Goal: Complete Application Form: Complete application form

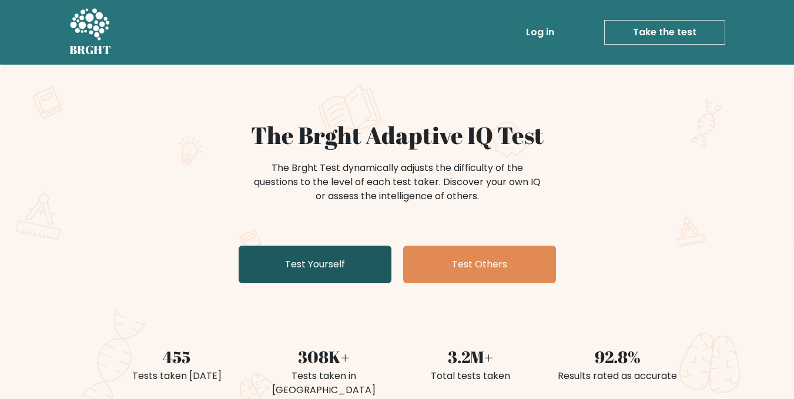
click at [319, 273] on link "Test Yourself" at bounding box center [315, 265] width 153 height 38
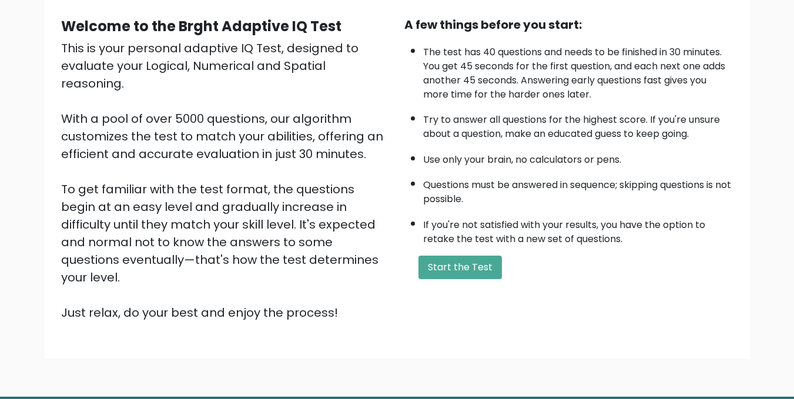
scroll to position [118, 0]
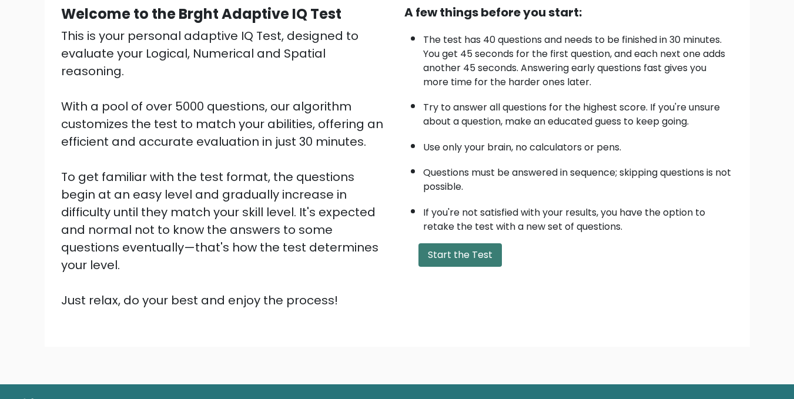
click at [450, 261] on button "Start the Test" at bounding box center [461, 255] width 84 height 24
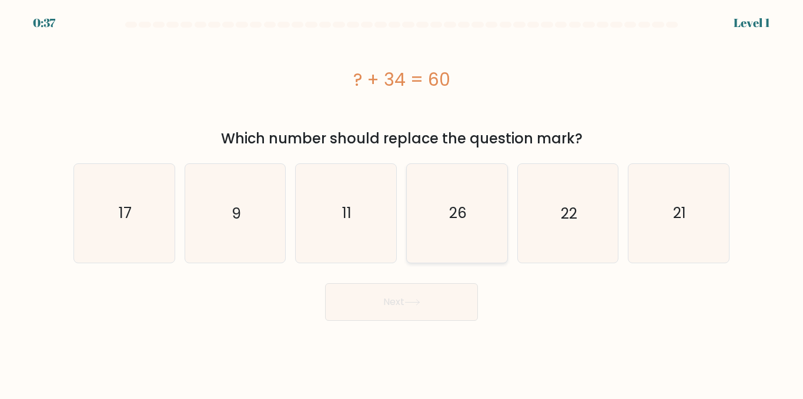
click at [442, 191] on icon "26" at bounding box center [457, 213] width 98 height 98
click at [402, 200] on input "d. 26" at bounding box center [402, 201] width 1 height 3
radio input "true"
click at [342, 296] on button "Next" at bounding box center [401, 302] width 153 height 38
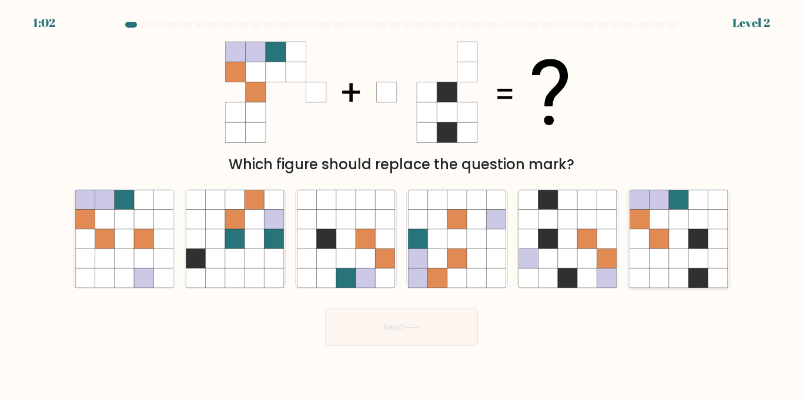
click at [716, 246] on icon at bounding box center [718, 238] width 19 height 19
click at [402, 203] on input "f." at bounding box center [402, 201] width 1 height 3
radio input "true"
click at [386, 340] on button "Next" at bounding box center [401, 328] width 153 height 38
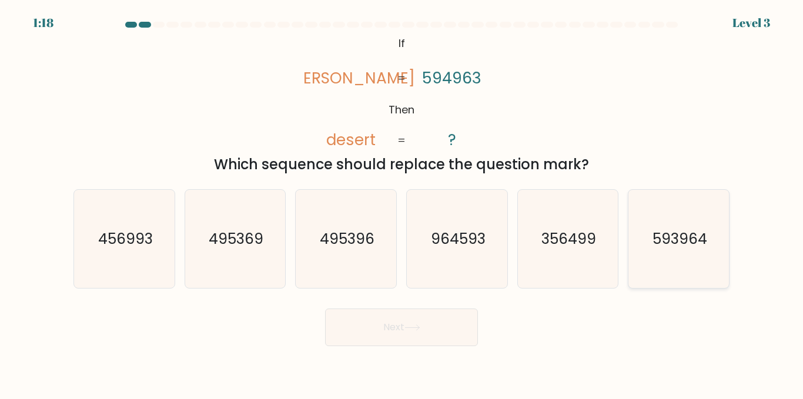
click at [667, 240] on text "593964" at bounding box center [680, 239] width 55 height 21
click at [402, 203] on input "f. 593964" at bounding box center [402, 201] width 1 height 3
radio input "true"
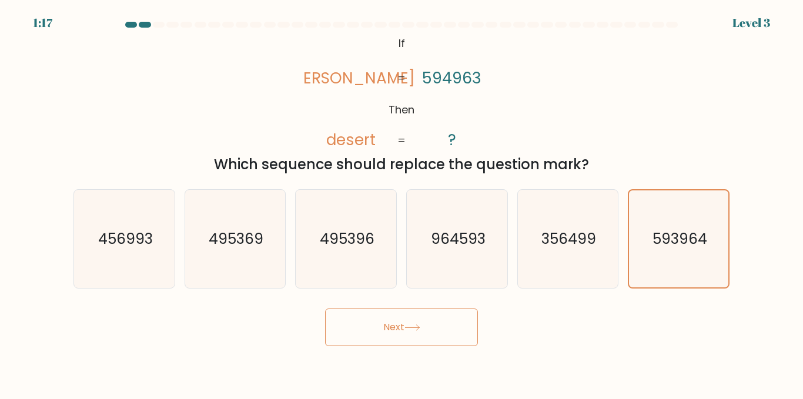
click at [435, 336] on button "Next" at bounding box center [401, 328] width 153 height 38
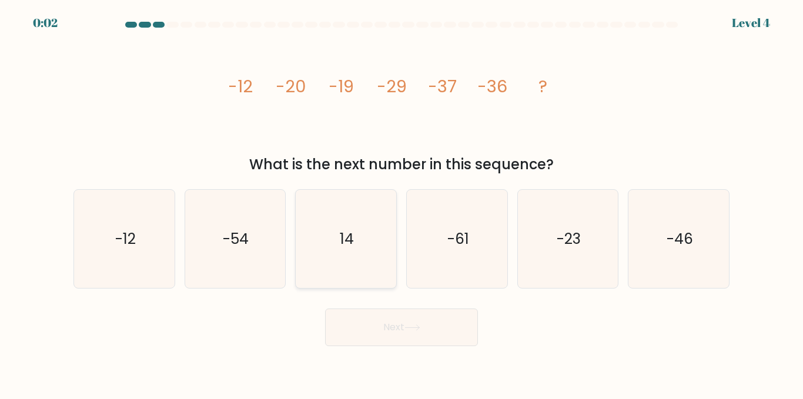
click at [332, 258] on icon "14" at bounding box center [346, 239] width 98 height 98
click at [402, 203] on input "c. 14" at bounding box center [402, 201] width 1 height 3
radio input "true"
click at [392, 340] on button "Next" at bounding box center [401, 328] width 153 height 38
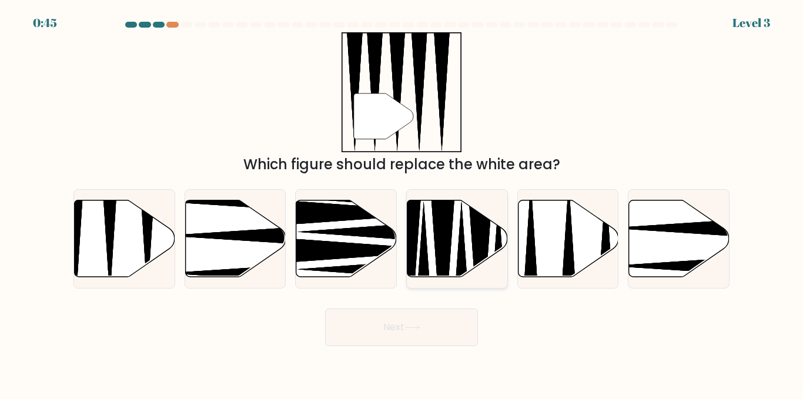
click at [497, 282] on div at bounding box center [457, 238] width 102 height 99
click at [402, 203] on input "d." at bounding box center [402, 201] width 1 height 3
radio input "true"
click at [440, 342] on button "Next" at bounding box center [401, 328] width 153 height 38
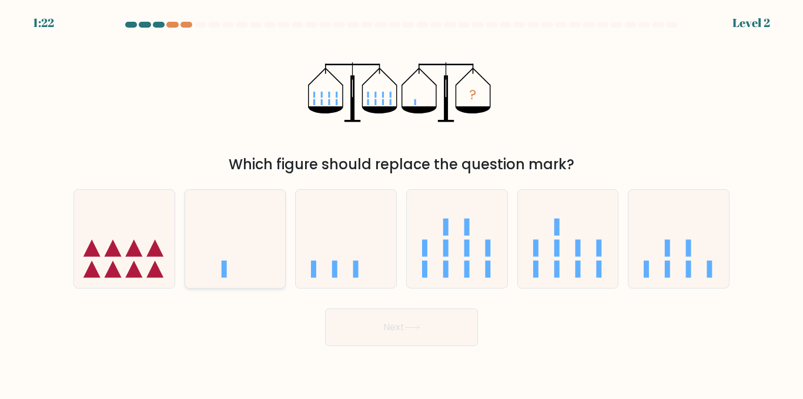
click at [254, 273] on icon at bounding box center [235, 239] width 101 height 83
click at [402, 203] on input "b." at bounding box center [402, 201] width 1 height 3
radio input "true"
click at [400, 329] on button "Next" at bounding box center [401, 328] width 153 height 38
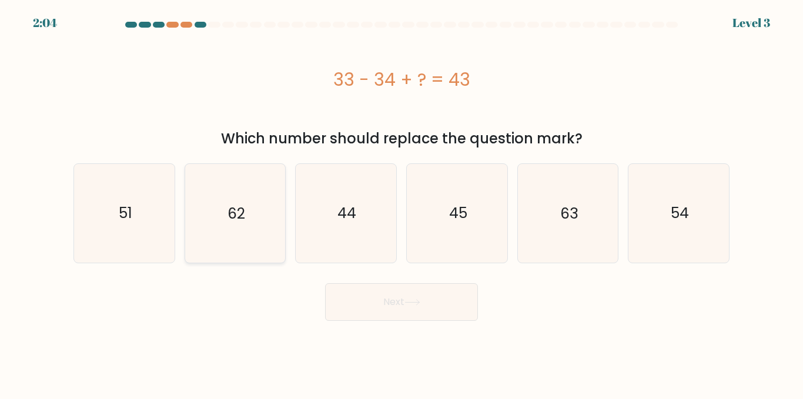
click at [261, 241] on icon "62" at bounding box center [235, 213] width 98 height 98
click at [402, 203] on input "b. 62" at bounding box center [402, 201] width 1 height 3
radio input "true"
click at [379, 309] on button "Next" at bounding box center [401, 302] width 153 height 38
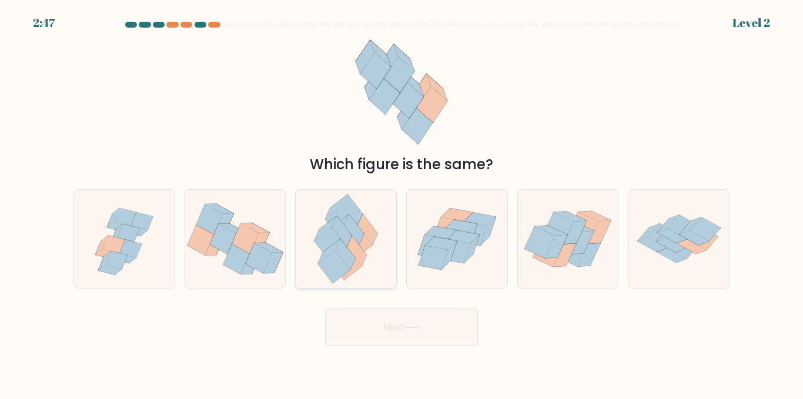
click at [376, 257] on icon at bounding box center [346, 239] width 80 height 98
click at [402, 203] on input "c." at bounding box center [402, 201] width 1 height 3
radio input "true"
click at [398, 315] on button "Next" at bounding box center [401, 328] width 153 height 38
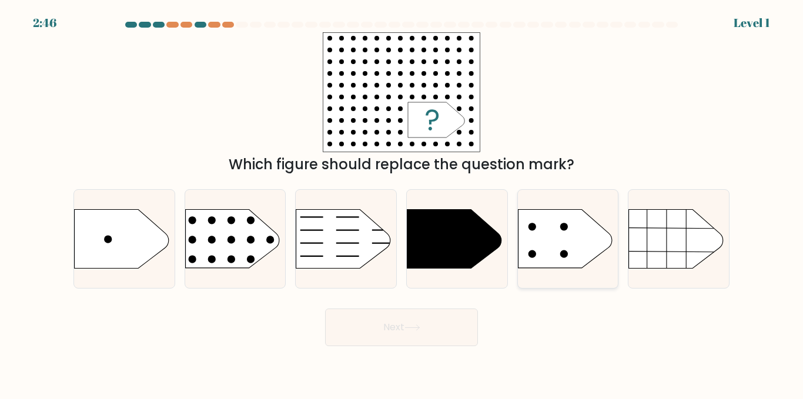
click at [579, 252] on icon at bounding box center [565, 239] width 94 height 59
click at [402, 203] on input "e." at bounding box center [402, 201] width 1 height 3
radio input "true"
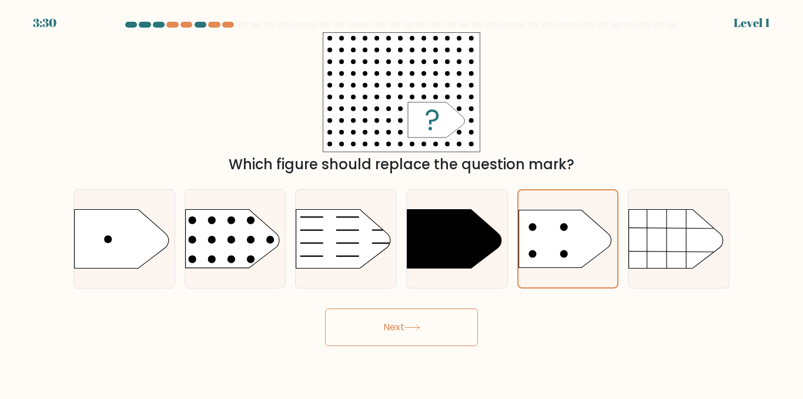
click at [413, 349] on body "3:30 Level 1 a." at bounding box center [401, 199] width 803 height 399
click at [262, 240] on rect at bounding box center [174, 193] width 261 height 199
click at [402, 203] on input "b." at bounding box center [402, 201] width 1 height 3
radio input "true"
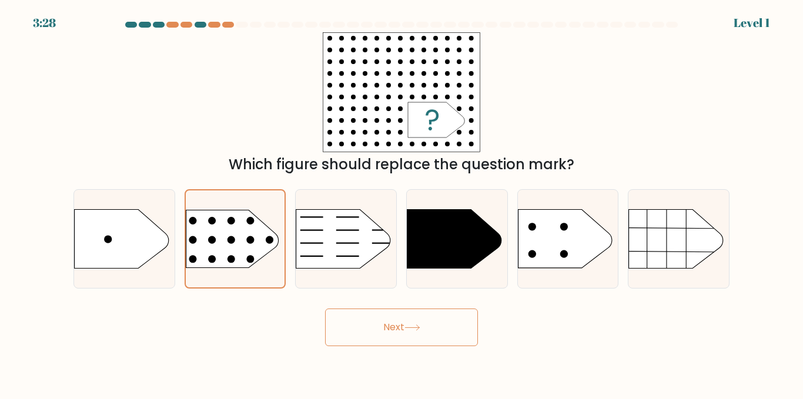
click at [343, 320] on button "Next" at bounding box center [401, 328] width 153 height 38
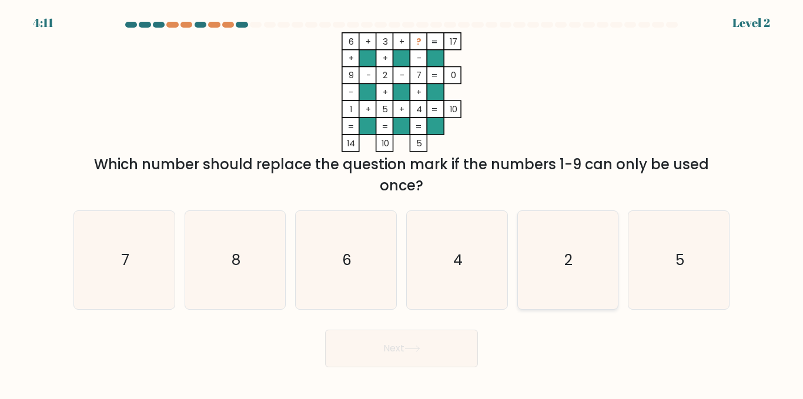
click at [591, 263] on icon "2" at bounding box center [568, 260] width 98 height 98
click at [402, 203] on input "e. 2" at bounding box center [402, 201] width 1 height 3
radio input "true"
click at [414, 340] on button "Next" at bounding box center [401, 349] width 153 height 38
click at [409, 358] on button "Next" at bounding box center [401, 349] width 153 height 38
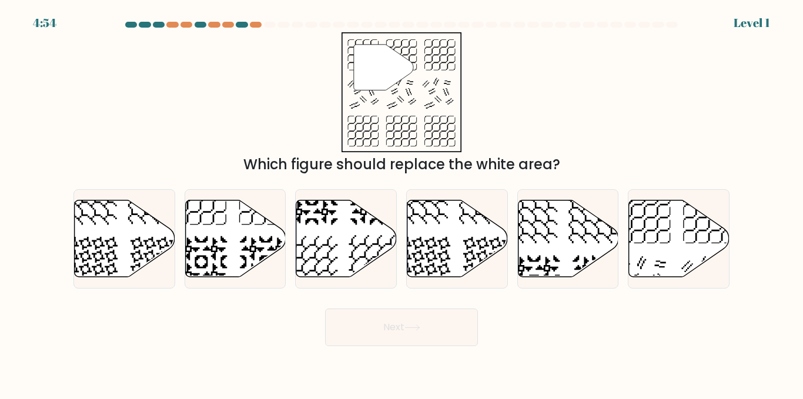
click at [180, 235] on div "b." at bounding box center [235, 238] width 111 height 99
click at [199, 268] on icon at bounding box center [201, 262] width 52 height 52
click at [402, 203] on input "b." at bounding box center [402, 201] width 1 height 3
radio input "true"
drag, startPoint x: 346, startPoint y: 312, endPoint x: 356, endPoint y: 330, distance: 21.1
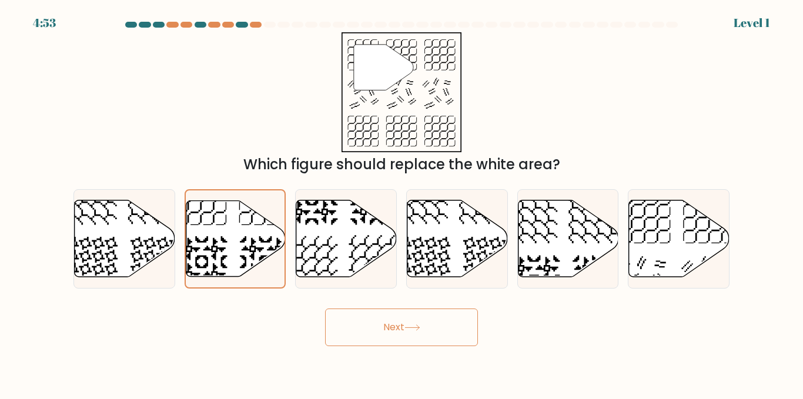
click at [346, 312] on button "Next" at bounding box center [401, 328] width 153 height 38
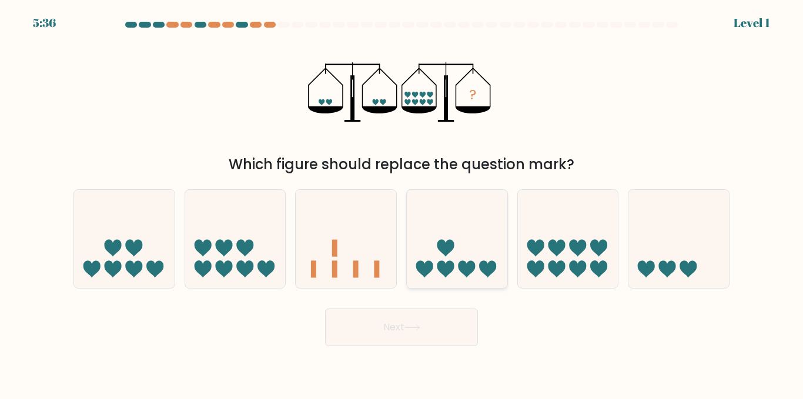
click at [466, 281] on icon at bounding box center [457, 239] width 101 height 83
click at [402, 203] on input "d." at bounding box center [402, 201] width 1 height 3
radio input "true"
click at [443, 323] on button "Next" at bounding box center [401, 328] width 153 height 38
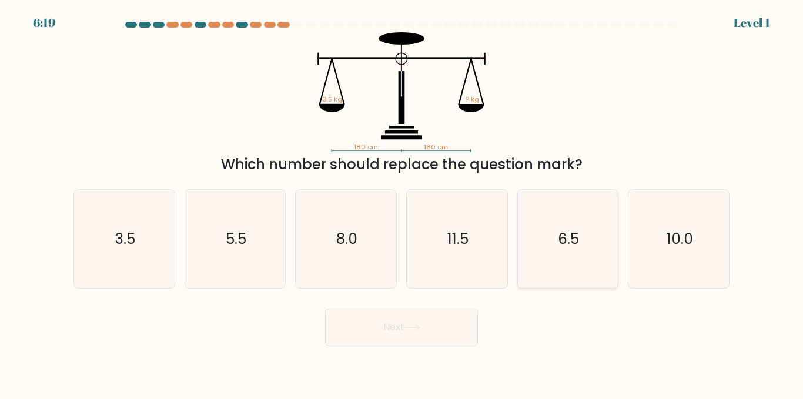
click at [573, 266] on icon "6.5" at bounding box center [568, 239] width 98 height 98
click at [402, 203] on input "e. 6.5" at bounding box center [402, 201] width 1 height 3
radio input "true"
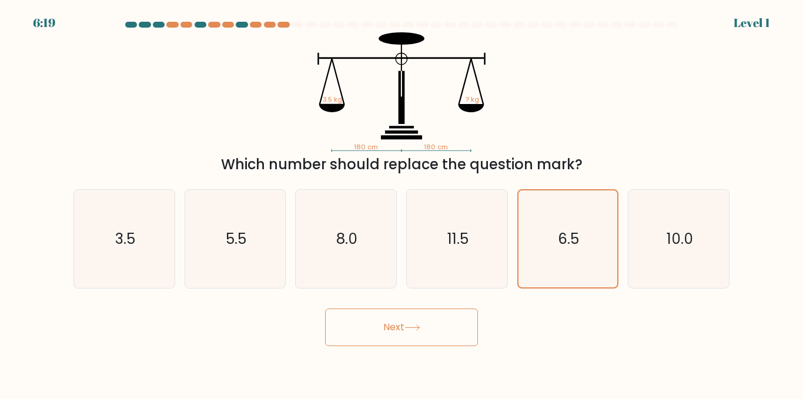
click at [404, 329] on button "Next" at bounding box center [401, 328] width 153 height 38
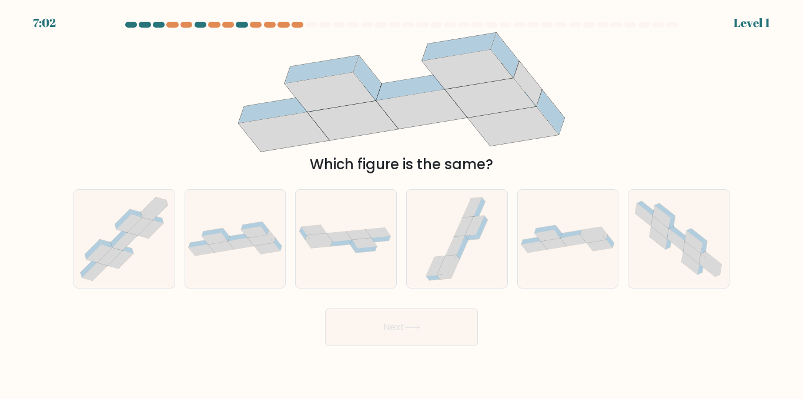
click at [625, 263] on div "f." at bounding box center [678, 238] width 111 height 99
click at [533, 290] on form at bounding box center [401, 184] width 803 height 325
click at [567, 257] on div at bounding box center [568, 238] width 102 height 99
click at [402, 203] on input "e." at bounding box center [402, 201] width 1 height 3
radio input "true"
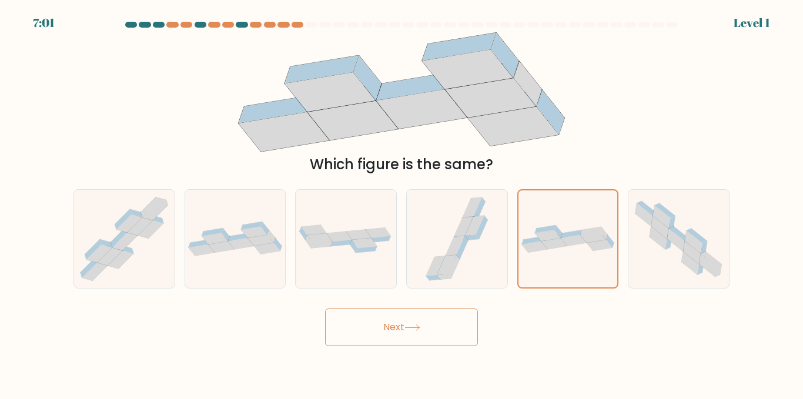
click at [466, 313] on button "Next" at bounding box center [401, 328] width 153 height 38
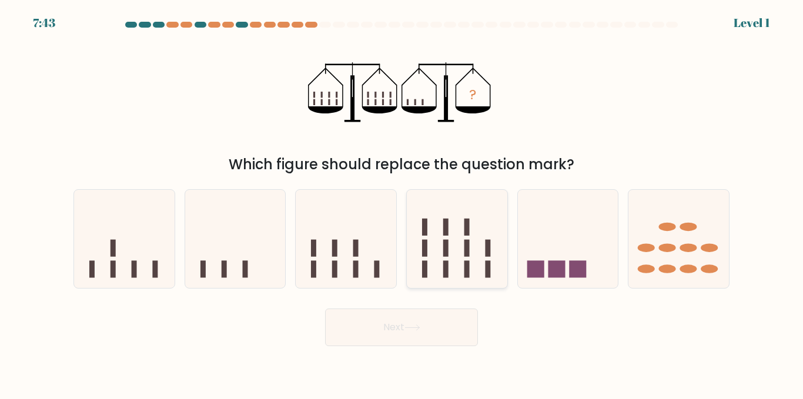
click at [487, 238] on icon at bounding box center [457, 239] width 101 height 83
click at [402, 203] on input "d." at bounding box center [402, 201] width 1 height 3
radio input "true"
click at [219, 253] on icon at bounding box center [235, 239] width 101 height 83
click at [402, 203] on input "b." at bounding box center [402, 201] width 1 height 3
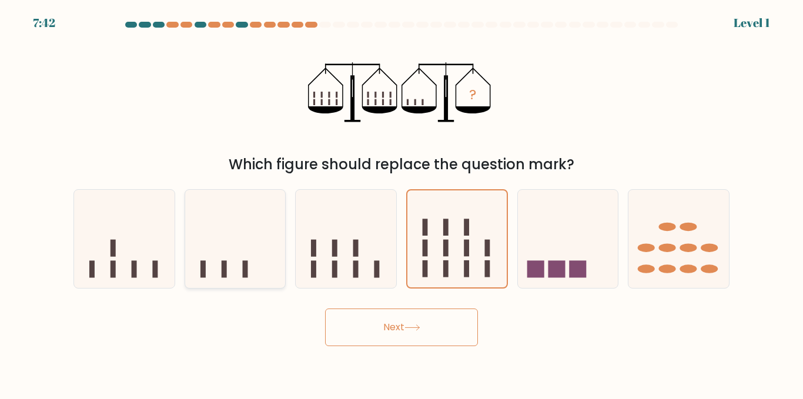
radio input "true"
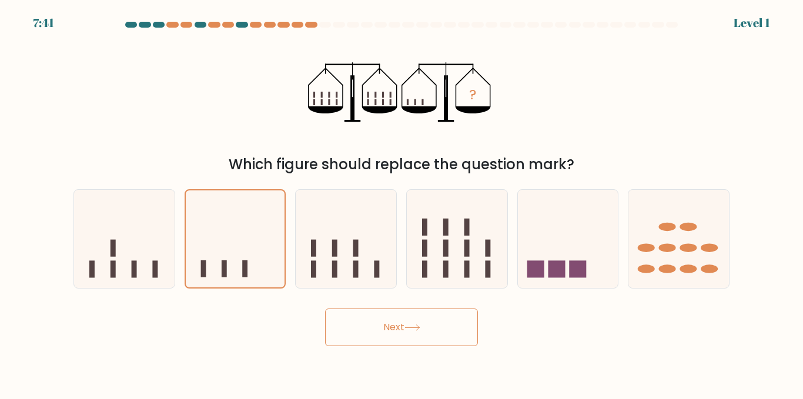
click at [434, 370] on body "7:41 Level 1" at bounding box center [401, 199] width 803 height 399
click at [423, 344] on button "Next" at bounding box center [401, 328] width 153 height 38
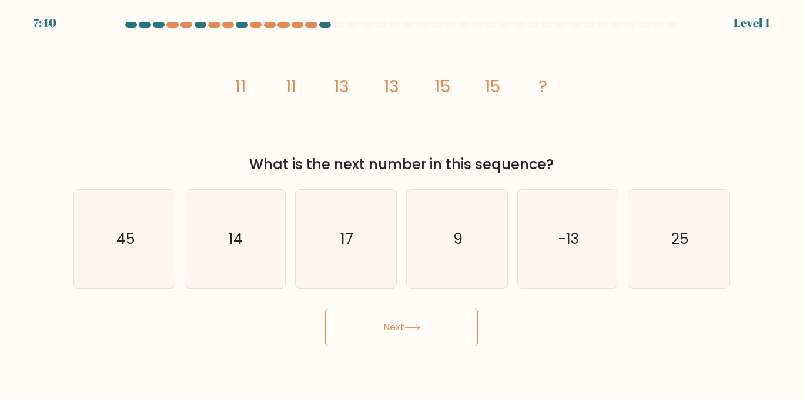
click at [435, 329] on button "Next" at bounding box center [401, 328] width 153 height 38
click at [259, 240] on icon "14" at bounding box center [235, 239] width 98 height 98
click at [402, 203] on input "b. 14" at bounding box center [402, 201] width 1 height 3
radio input "true"
click at [378, 348] on body "8:24 Level 2" at bounding box center [401, 199] width 803 height 399
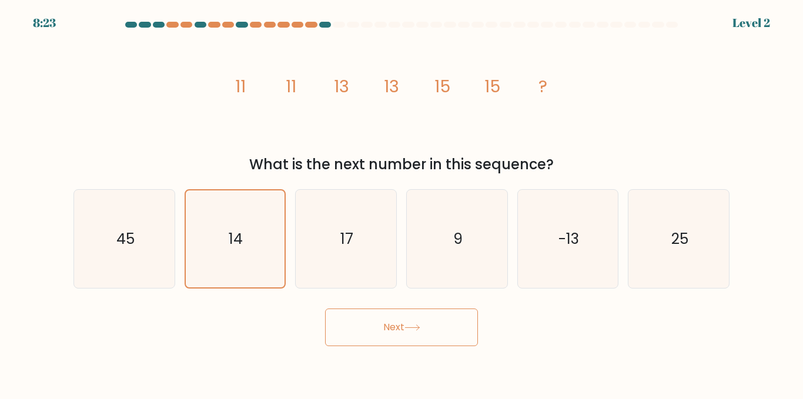
click at [378, 330] on button "Next" at bounding box center [401, 328] width 153 height 38
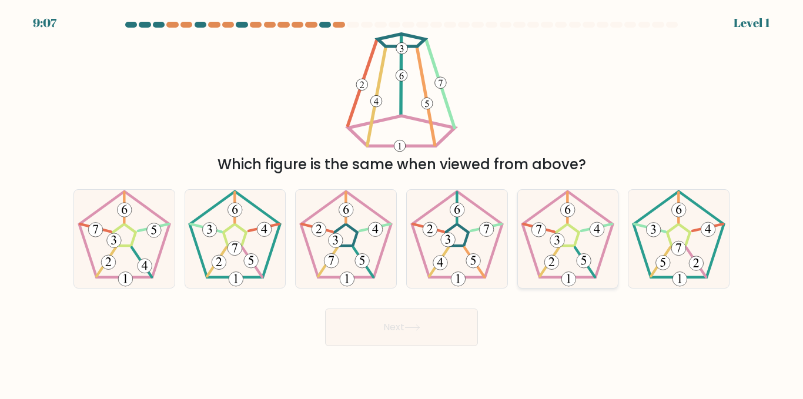
click at [544, 239] on icon at bounding box center [568, 239] width 98 height 98
click at [402, 203] on input "e." at bounding box center [402, 201] width 1 height 3
radio input "true"
click at [405, 320] on button "Next" at bounding box center [401, 328] width 153 height 38
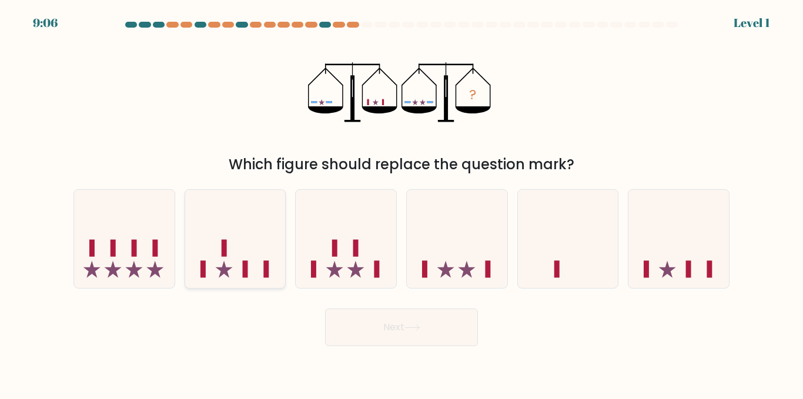
click at [206, 259] on icon at bounding box center [235, 239] width 101 height 83
click at [402, 203] on input "b." at bounding box center [402, 201] width 1 height 3
radio input "true"
click at [392, 330] on button "Next" at bounding box center [401, 328] width 153 height 38
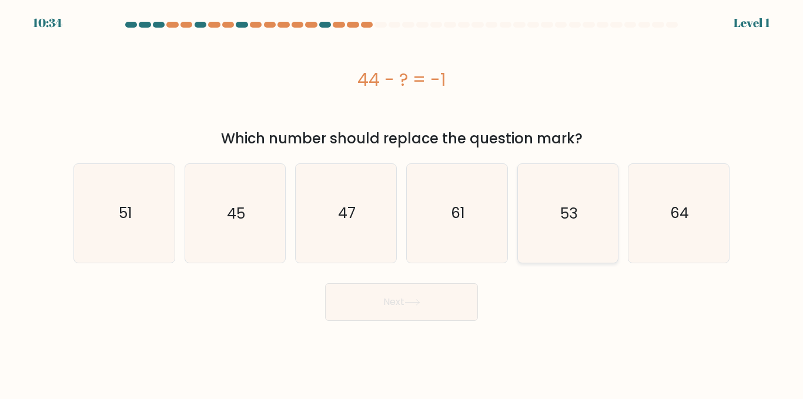
click at [535, 205] on icon "53" at bounding box center [568, 213] width 98 height 98
click at [402, 203] on input "e. 53" at bounding box center [402, 201] width 1 height 3
radio input "true"
click at [449, 287] on button "Next" at bounding box center [401, 302] width 153 height 38
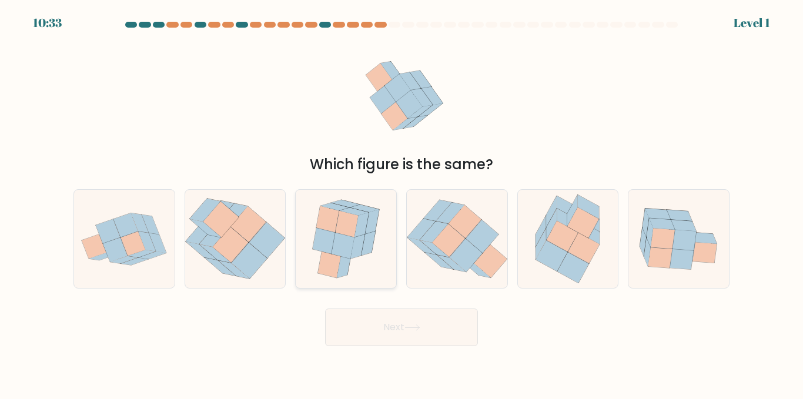
click at [328, 232] on icon at bounding box center [324, 241] width 23 height 26
click at [402, 203] on input "c." at bounding box center [402, 201] width 1 height 3
radio input "true"
click at [372, 310] on button "Next" at bounding box center [401, 328] width 153 height 38
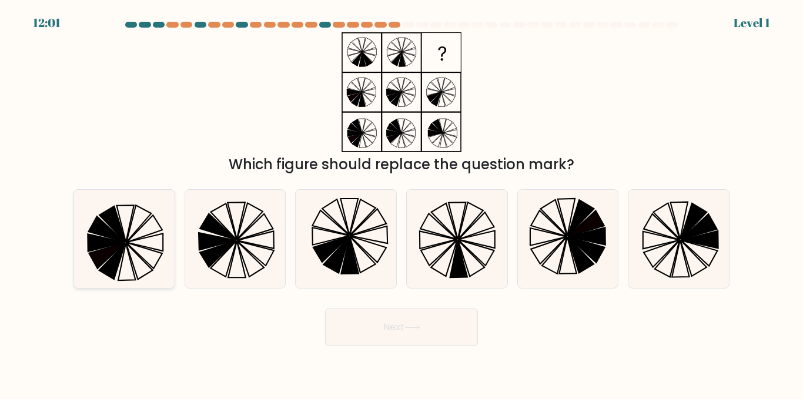
click at [124, 234] on icon at bounding box center [124, 223] width 17 height 37
click at [402, 203] on input "a." at bounding box center [402, 201] width 1 height 3
radio input "true"
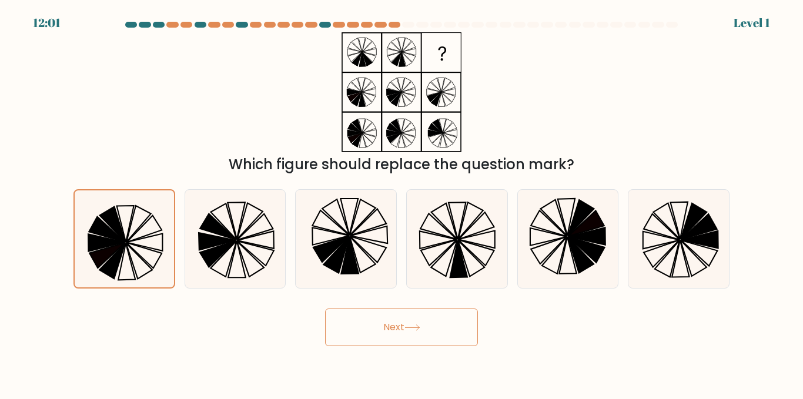
click at [293, 349] on body "12:01 Level 1" at bounding box center [401, 199] width 803 height 399
click at [393, 322] on button "Next" at bounding box center [401, 328] width 153 height 38
click at [545, 251] on icon at bounding box center [568, 239] width 98 height 98
click at [402, 203] on input "e." at bounding box center [402, 201] width 1 height 3
radio input "true"
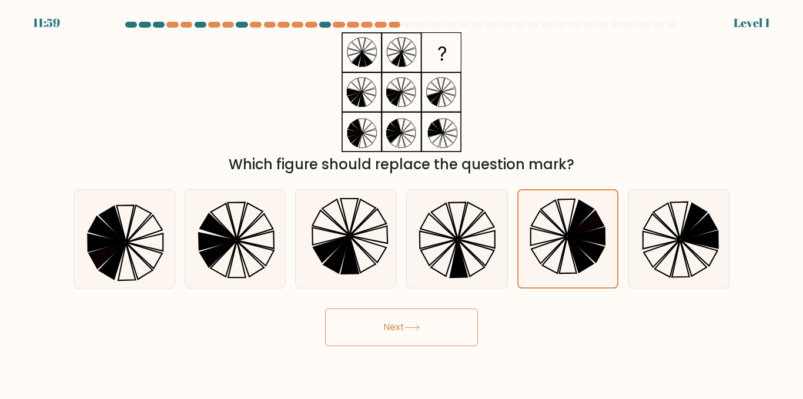
click at [465, 323] on button "Next" at bounding box center [401, 328] width 153 height 38
click at [243, 221] on icon at bounding box center [251, 221] width 26 height 36
click at [402, 203] on input "b." at bounding box center [402, 201] width 1 height 3
radio input "true"
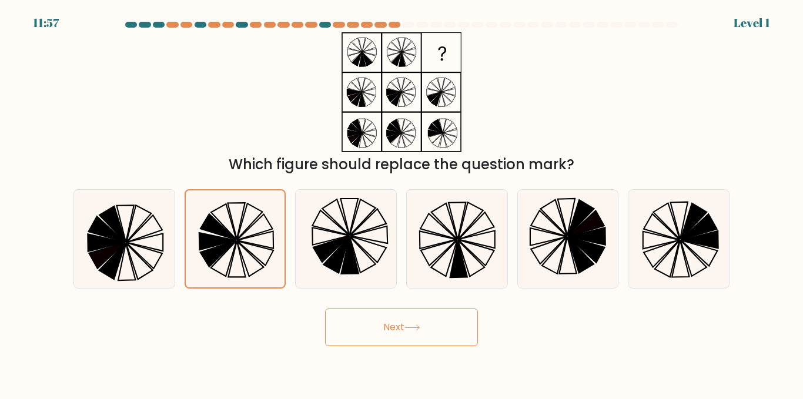
click at [389, 334] on button "Next" at bounding box center [401, 328] width 153 height 38
click at [357, 253] on icon at bounding box center [346, 239] width 98 height 98
click at [402, 203] on input "c." at bounding box center [402, 201] width 1 height 3
radio input "true"
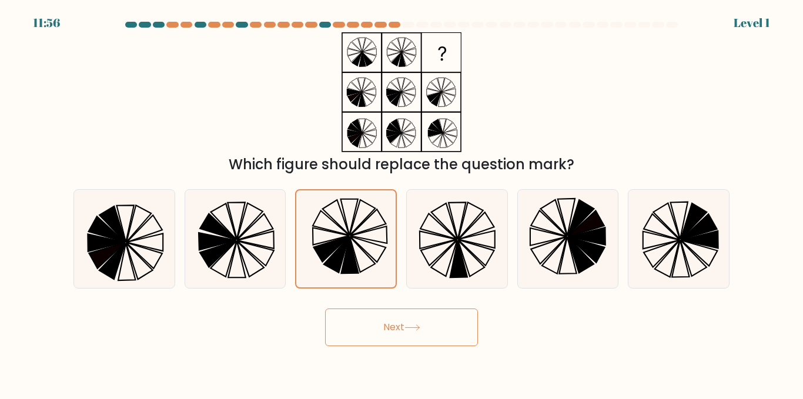
click at [424, 336] on button "Next" at bounding box center [401, 328] width 153 height 38
click at [736, 252] on div "a. b." at bounding box center [401, 234] width 670 height 109
click at [707, 249] on icon at bounding box center [679, 239] width 98 height 98
click at [402, 203] on input "f." at bounding box center [402, 201] width 1 height 3
radio input "true"
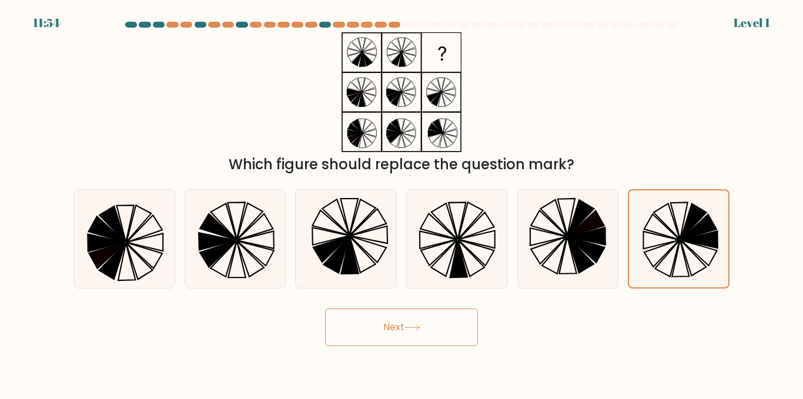
click at [434, 319] on button "Next" at bounding box center [401, 328] width 153 height 38
click at [416, 325] on icon at bounding box center [413, 328] width 16 height 6
click at [408, 323] on button "Next" at bounding box center [401, 328] width 153 height 38
click at [395, 328] on button "Next" at bounding box center [401, 328] width 153 height 38
click at [444, 252] on icon at bounding box center [439, 253] width 36 height 26
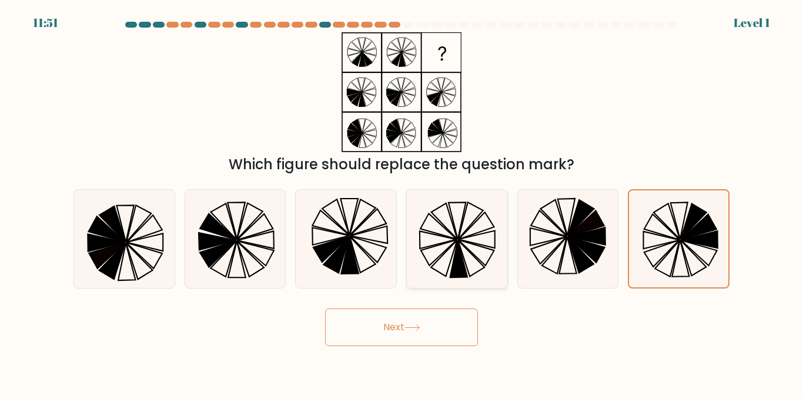
click at [402, 203] on input "d." at bounding box center [402, 201] width 1 height 3
radio input "true"
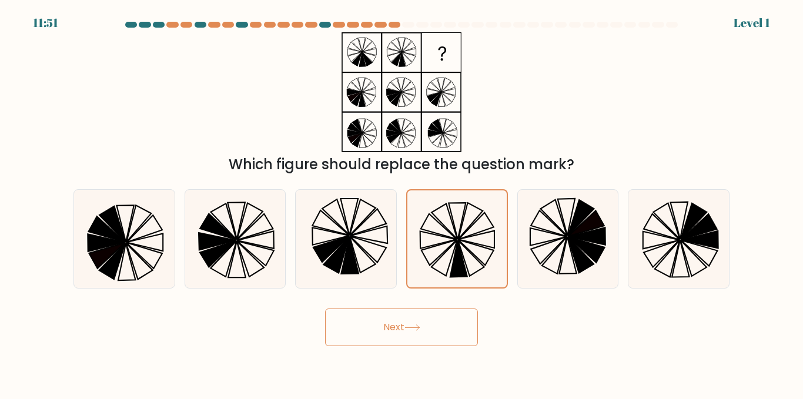
click at [415, 326] on icon at bounding box center [413, 328] width 16 height 6
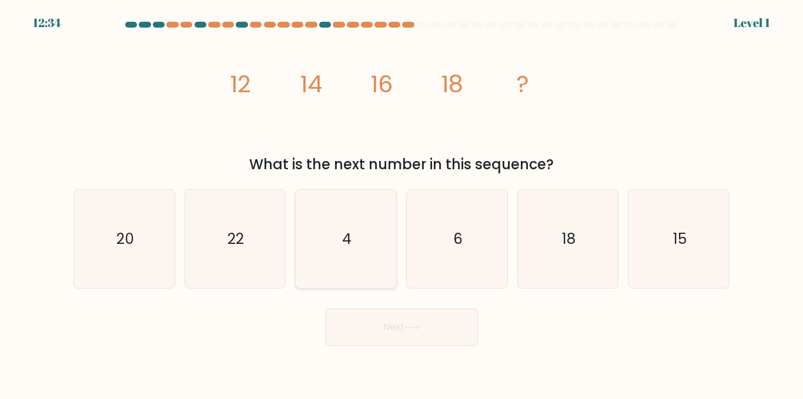
click at [326, 238] on icon "4" at bounding box center [346, 239] width 98 height 98
click at [402, 203] on input "c. 4" at bounding box center [402, 201] width 1 height 3
radio input "true"
click at [373, 334] on button "Next" at bounding box center [401, 328] width 153 height 38
click at [452, 248] on icon "6" at bounding box center [457, 239] width 98 height 98
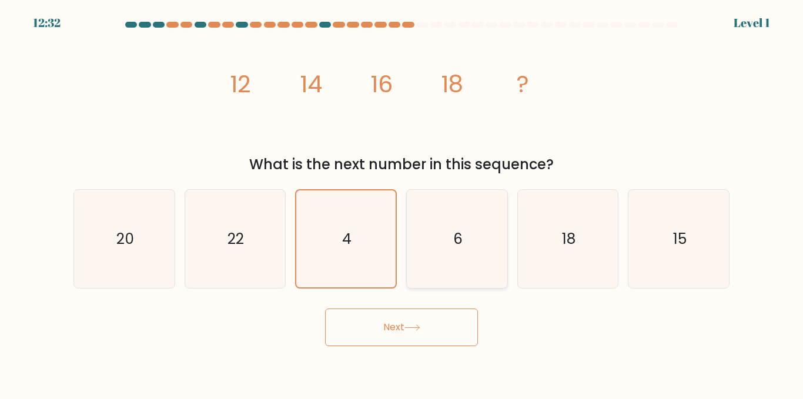
click at [402, 203] on input "d. 6" at bounding box center [402, 201] width 1 height 3
radio input "true"
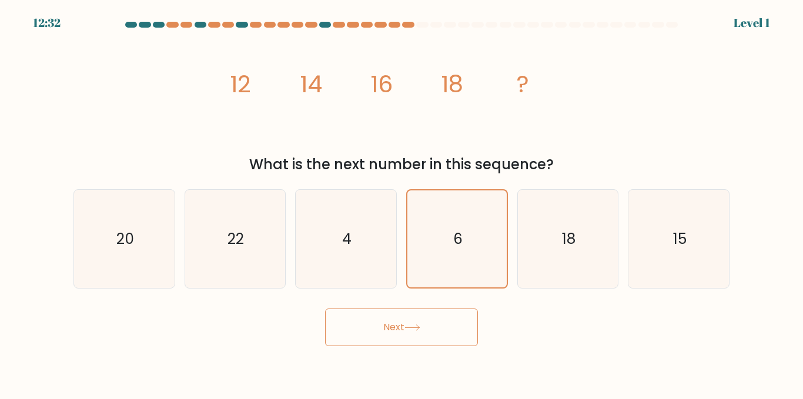
click at [438, 339] on button "Next" at bounding box center [401, 328] width 153 height 38
click at [405, 319] on button "Next" at bounding box center [401, 328] width 153 height 38
click at [555, 248] on icon "18" at bounding box center [568, 239] width 98 height 98
click at [402, 203] on input "e. 18" at bounding box center [402, 201] width 1 height 3
radio input "true"
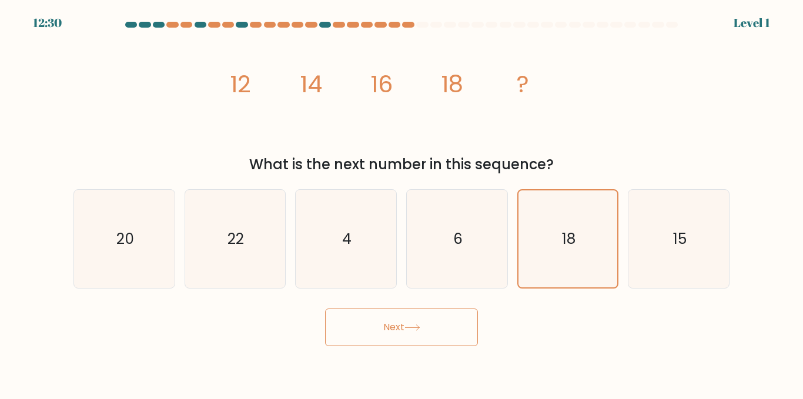
click at [428, 330] on button "Next" at bounding box center [401, 328] width 153 height 38
click at [388, 316] on button "Next" at bounding box center [401, 328] width 153 height 38
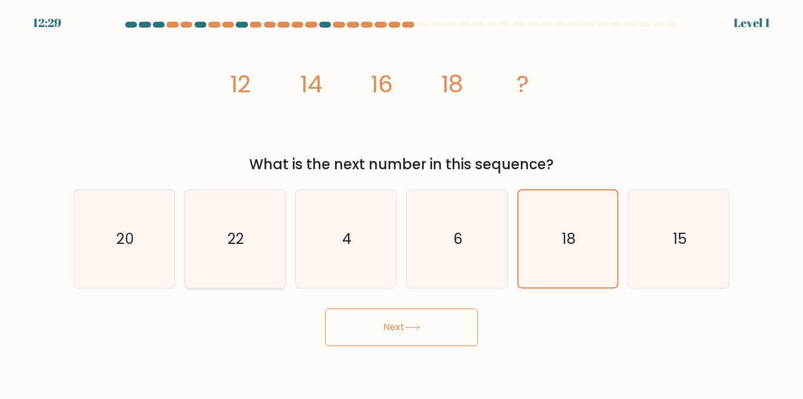
click at [191, 244] on icon "22" at bounding box center [235, 239] width 98 height 98
click at [402, 203] on input "b. 22" at bounding box center [402, 201] width 1 height 3
radio input "true"
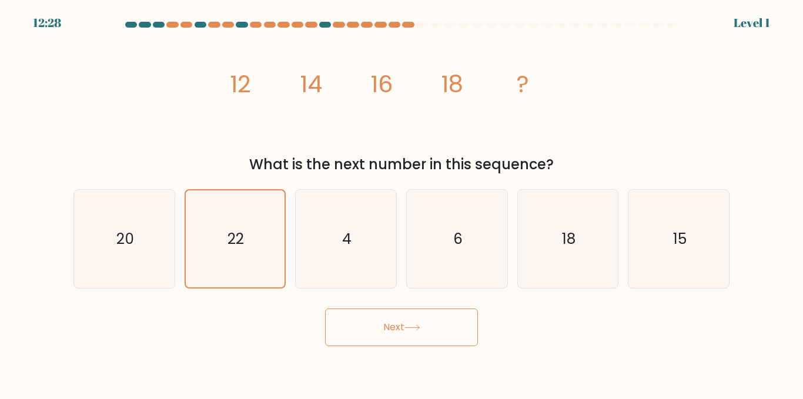
click at [362, 326] on button "Next" at bounding box center [401, 328] width 153 height 38
click at [663, 233] on icon "15" at bounding box center [679, 239] width 98 height 98
click at [402, 203] on input "f. 15" at bounding box center [402, 201] width 1 height 3
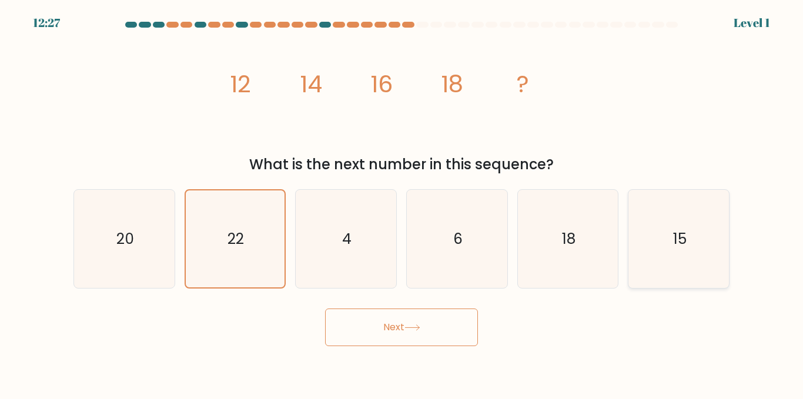
radio input "true"
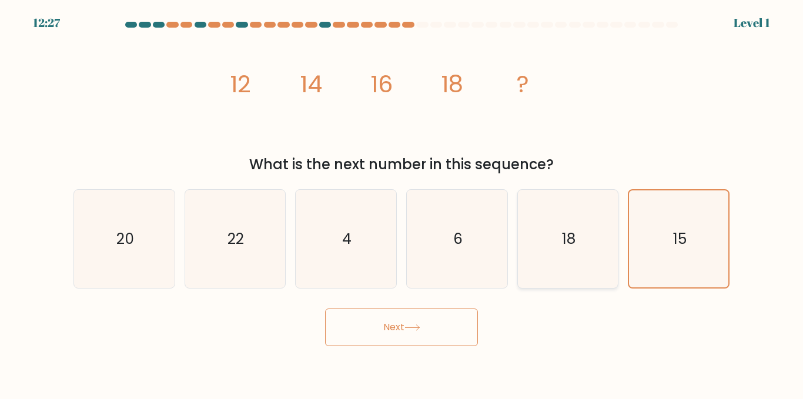
click at [557, 273] on icon "18" at bounding box center [568, 239] width 98 height 98
click at [402, 203] on input "e. 18" at bounding box center [402, 201] width 1 height 3
radio input "true"
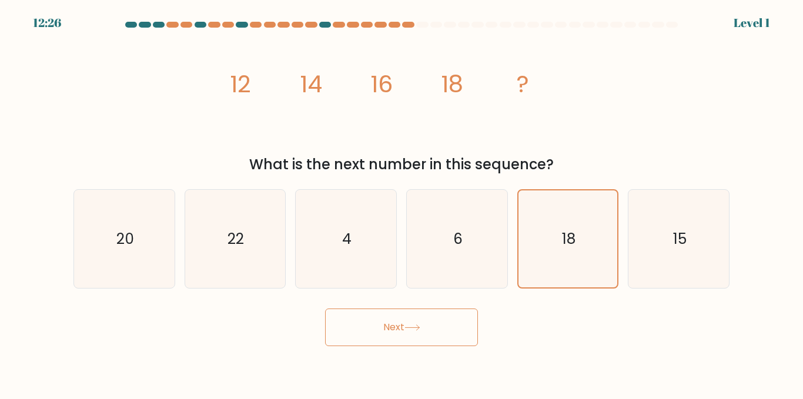
click at [433, 318] on button "Next" at bounding box center [401, 328] width 153 height 38
click at [388, 325] on button "Next" at bounding box center [401, 328] width 153 height 38
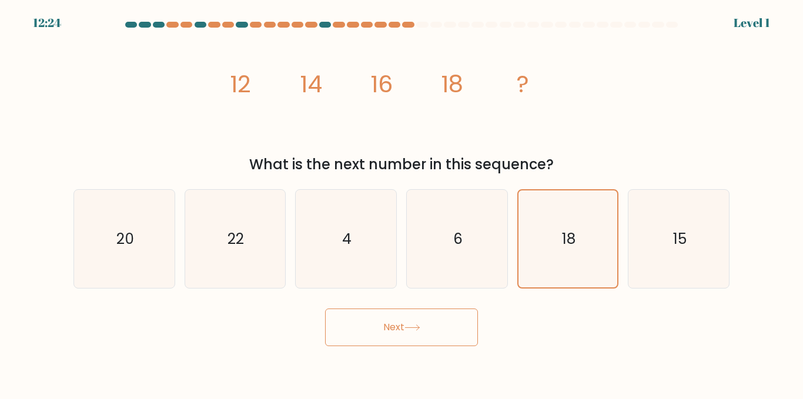
click at [388, 325] on button "Next" at bounding box center [401, 328] width 153 height 38
click at [66, 196] on form at bounding box center [401, 184] width 803 height 325
click at [105, 229] on icon "20" at bounding box center [124, 239] width 98 height 98
click at [402, 203] on input "a. 20" at bounding box center [402, 201] width 1 height 3
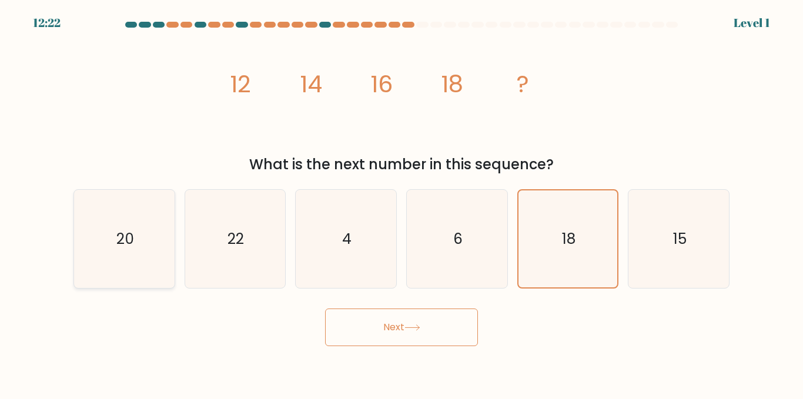
radio input "true"
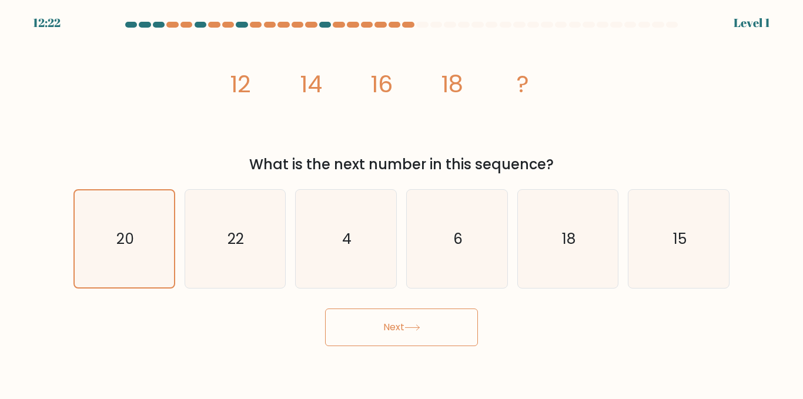
click at [353, 331] on button "Next" at bounding box center [401, 328] width 153 height 38
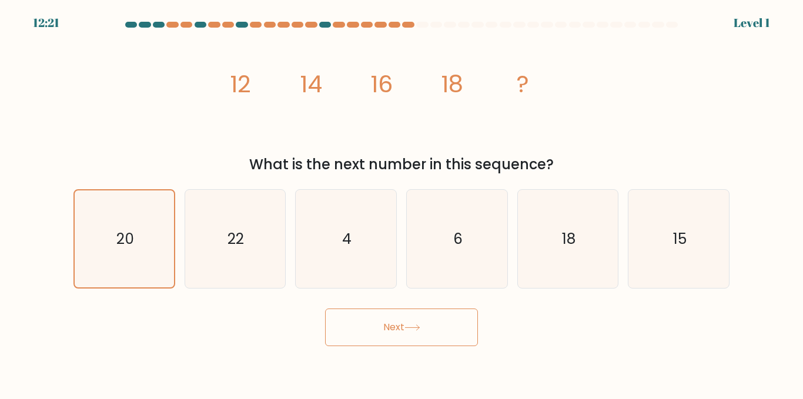
click at [353, 331] on button "Next" at bounding box center [401, 328] width 153 height 38
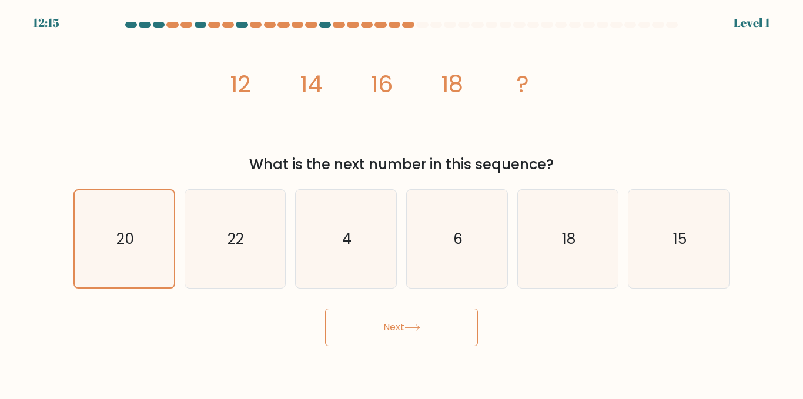
click at [396, 342] on button "Next" at bounding box center [401, 328] width 153 height 38
click at [399, 340] on button "Next" at bounding box center [401, 328] width 153 height 38
click at [400, 339] on button "Next" at bounding box center [401, 328] width 153 height 38
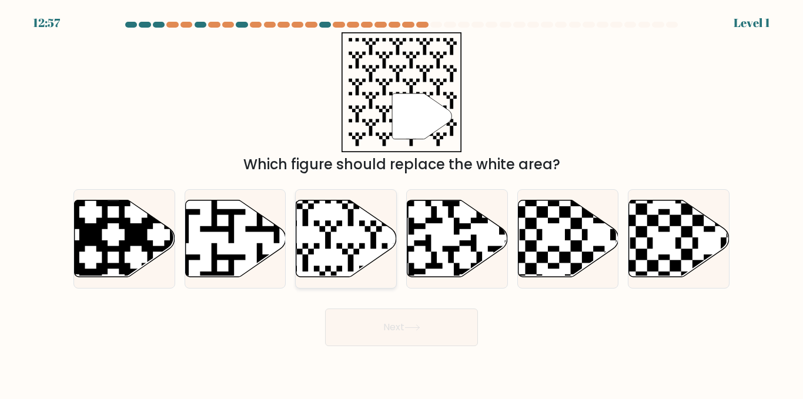
click at [333, 256] on icon at bounding box center [346, 239] width 101 height 77
click at [402, 203] on input "c." at bounding box center [402, 201] width 1 height 3
radio input "true"
click at [415, 325] on icon at bounding box center [413, 328] width 16 height 6
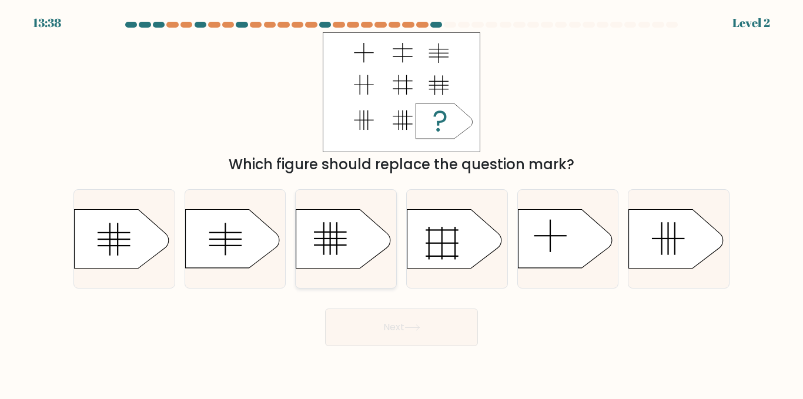
click at [357, 248] on icon at bounding box center [343, 239] width 94 height 59
click at [402, 203] on input "c." at bounding box center [402, 201] width 1 height 3
radio input "true"
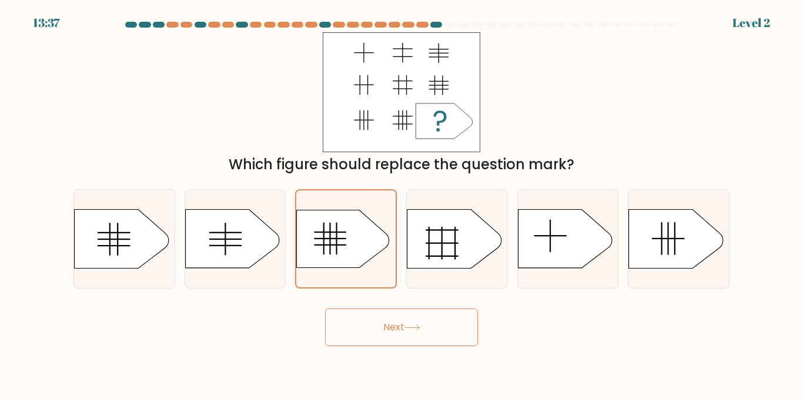
click at [403, 345] on button "Next" at bounding box center [401, 328] width 153 height 38
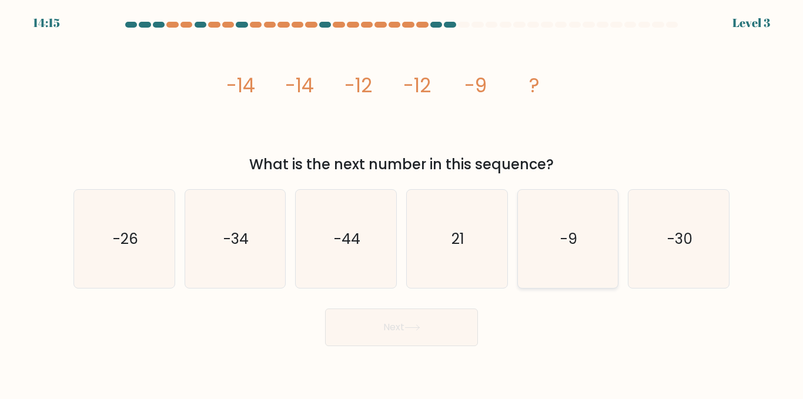
click at [534, 220] on icon "-9" at bounding box center [568, 239] width 98 height 98
click at [402, 203] on input "e. -9" at bounding box center [402, 201] width 1 height 3
radio input "true"
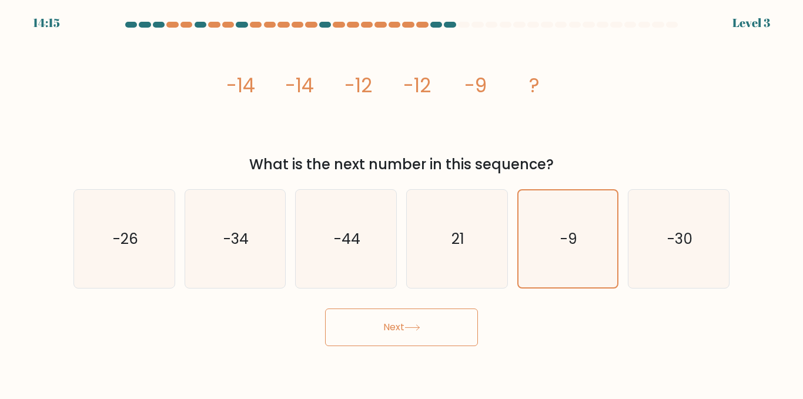
click at [405, 364] on body "14:15 Level 3" at bounding box center [401, 199] width 803 height 399
click at [409, 324] on button "Next" at bounding box center [401, 328] width 153 height 38
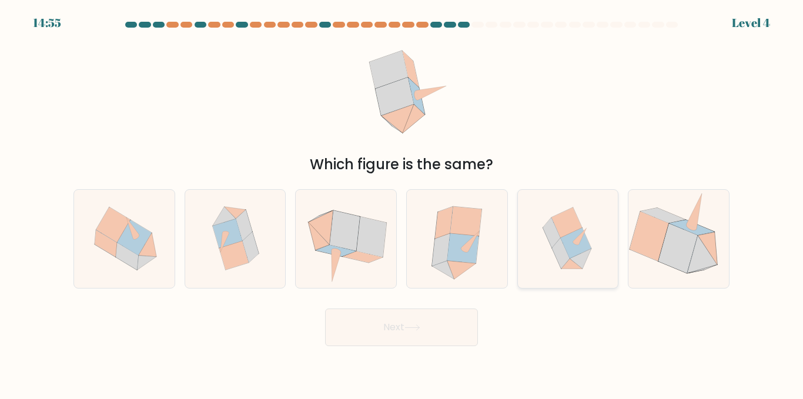
click at [557, 239] on icon at bounding box center [552, 233] width 18 height 31
click at [402, 203] on input "e." at bounding box center [402, 201] width 1 height 3
radio input "true"
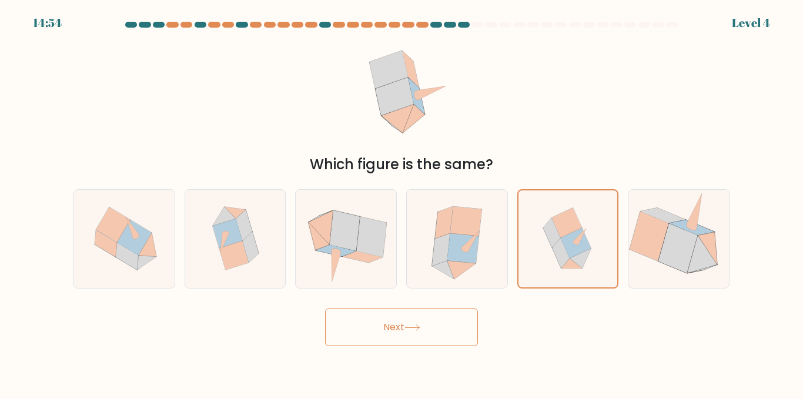
click at [344, 326] on button "Next" at bounding box center [401, 328] width 153 height 38
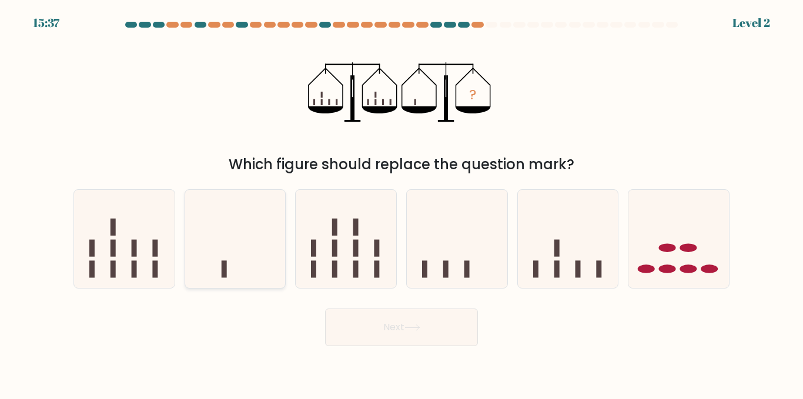
click at [243, 268] on icon at bounding box center [235, 239] width 101 height 83
click at [402, 203] on input "b." at bounding box center [402, 201] width 1 height 3
radio input "true"
click at [378, 335] on button "Next" at bounding box center [401, 328] width 153 height 38
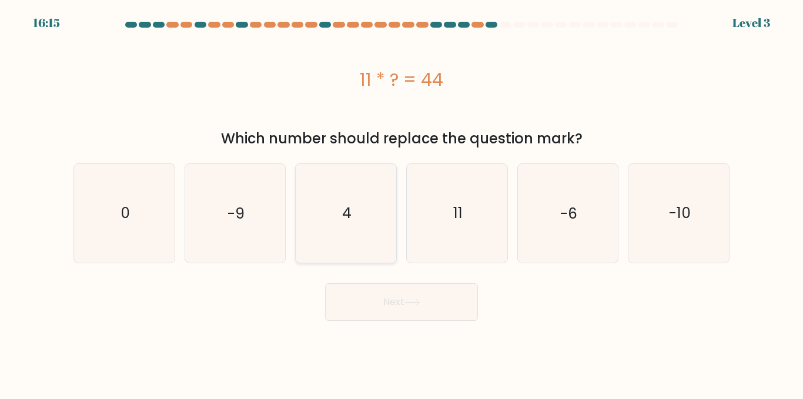
click at [384, 209] on icon "4" at bounding box center [346, 213] width 98 height 98
click at [402, 203] on input "c. 4" at bounding box center [402, 201] width 1 height 3
radio input "true"
click at [383, 318] on button "Next" at bounding box center [401, 302] width 153 height 38
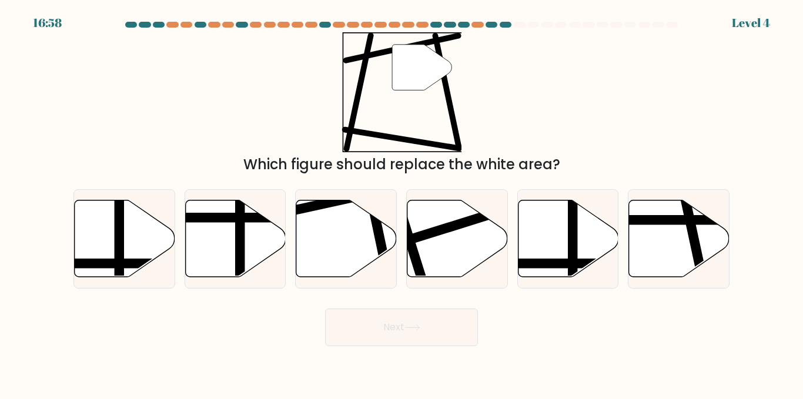
click at [390, 306] on div "Next" at bounding box center [401, 325] width 670 height 44
click at [331, 261] on icon at bounding box center [346, 239] width 101 height 77
click at [402, 203] on input "c." at bounding box center [402, 201] width 1 height 3
radio input "true"
click at [403, 325] on button "Next" at bounding box center [401, 328] width 153 height 38
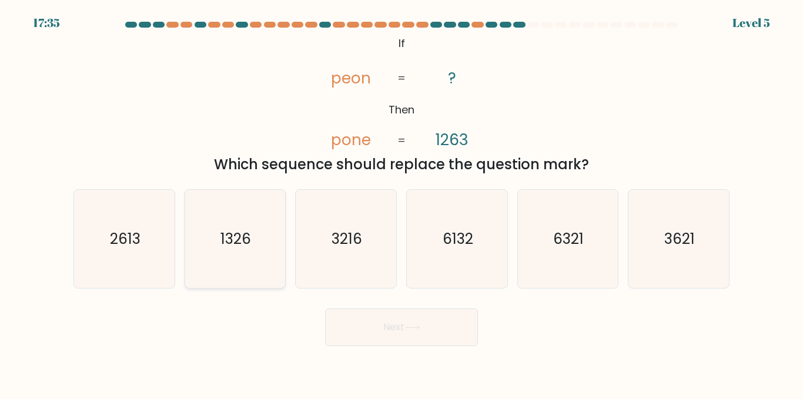
click at [234, 252] on icon "1326" at bounding box center [235, 239] width 98 height 98
click at [402, 203] on input "b. 1326" at bounding box center [402, 201] width 1 height 3
radio input "true"
click at [377, 347] on body "17:35 Level 5 ?" at bounding box center [401, 199] width 803 height 399
click at [396, 320] on button "Next" at bounding box center [401, 328] width 153 height 38
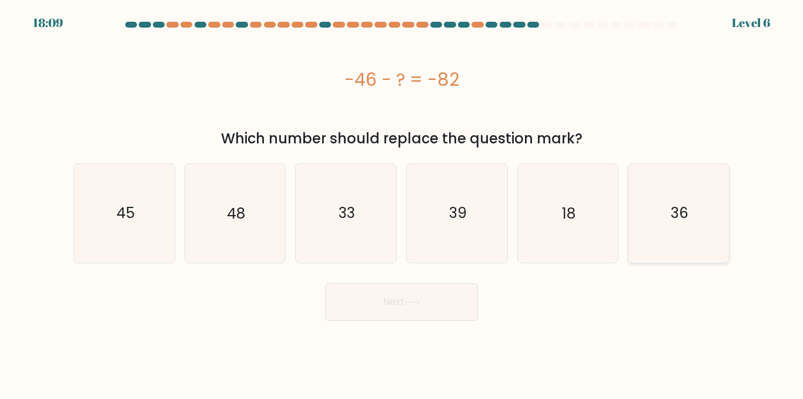
click at [697, 203] on icon "36" at bounding box center [679, 213] width 98 height 98
click at [402, 203] on input "f. 36" at bounding box center [402, 201] width 1 height 3
radio input "true"
click at [396, 306] on button "Next" at bounding box center [401, 302] width 153 height 38
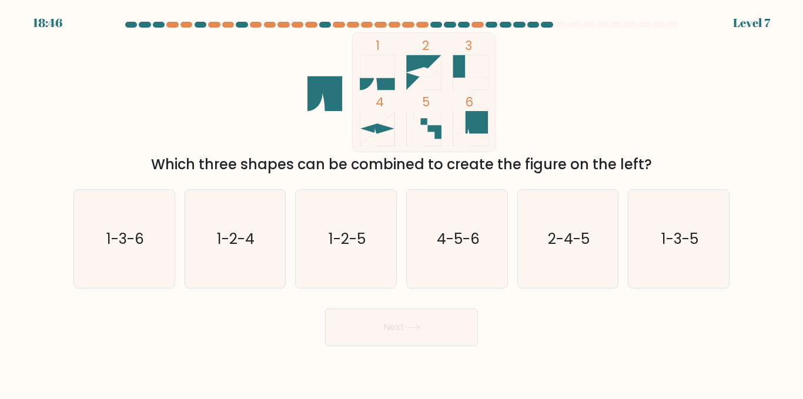
drag, startPoint x: 316, startPoint y: 96, endPoint x: 366, endPoint y: 71, distance: 56.3
click at [366, 71] on icon "1 2 3 4 5 6" at bounding box center [401, 92] width 316 height 120
click at [687, 214] on icon "1-3-5" at bounding box center [679, 239] width 98 height 98
click at [402, 203] on input "f. 1-3-5" at bounding box center [402, 201] width 1 height 3
radio input "true"
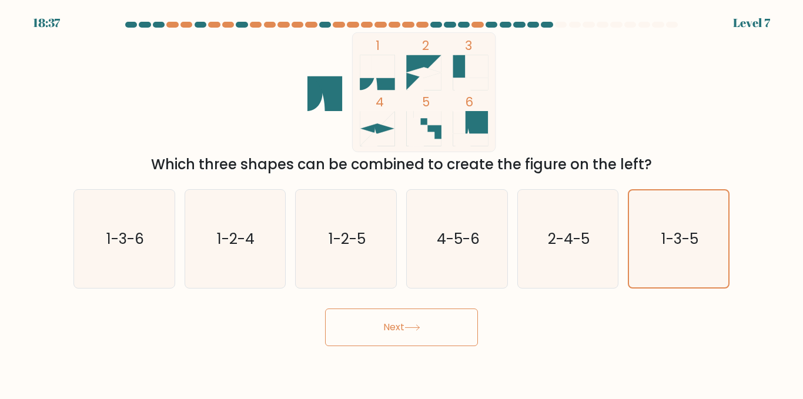
click at [396, 309] on button "Next" at bounding box center [401, 328] width 153 height 38
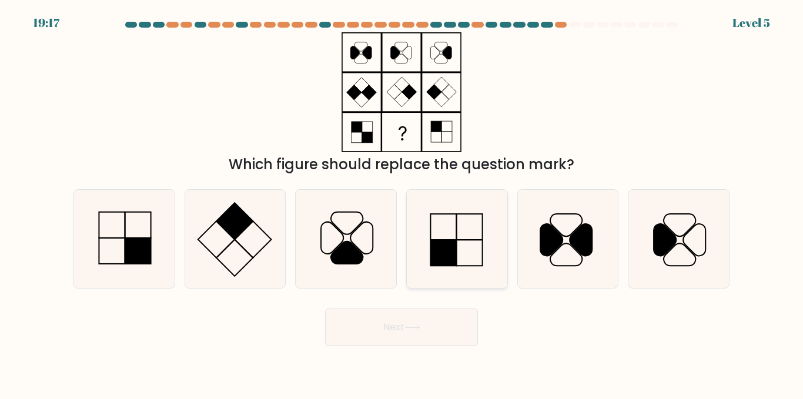
click at [475, 273] on icon at bounding box center [457, 239] width 98 height 98
click at [402, 203] on input "d." at bounding box center [402, 201] width 1 height 3
radio input "true"
click at [433, 303] on div "Next" at bounding box center [401, 325] width 670 height 44
click at [121, 242] on icon at bounding box center [124, 239] width 98 height 98
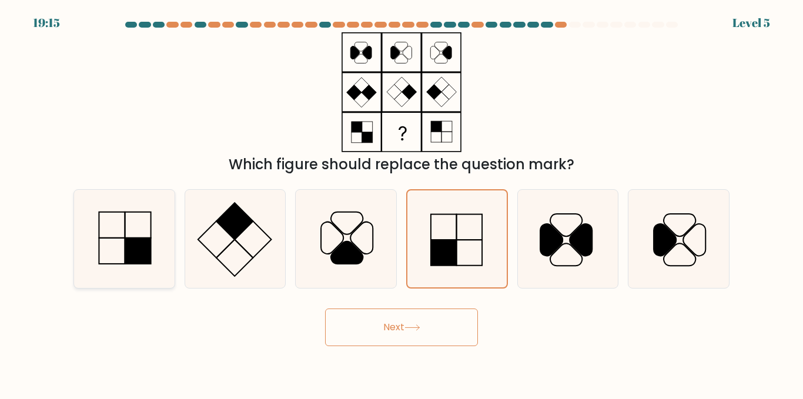
click at [402, 203] on input "a." at bounding box center [402, 201] width 1 height 3
radio input "true"
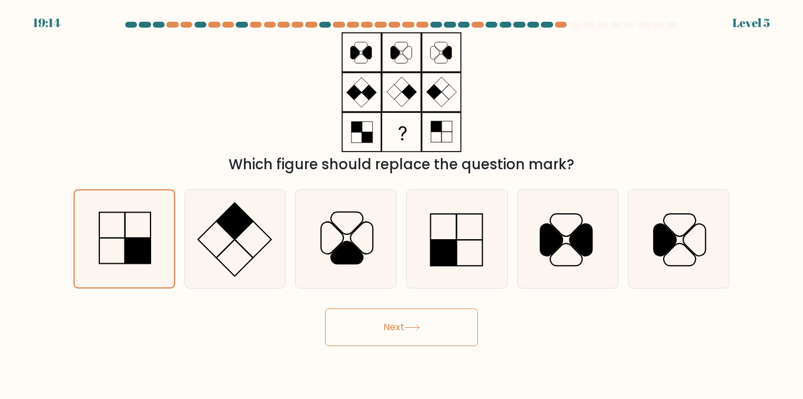
click at [375, 320] on button "Next" at bounding box center [401, 328] width 153 height 38
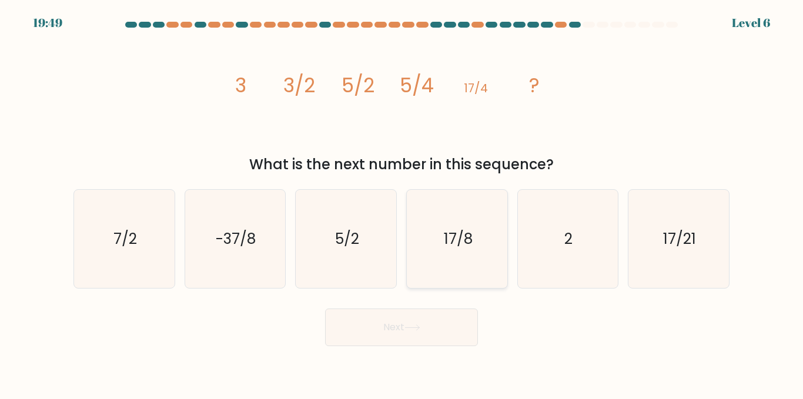
click at [443, 242] on icon "17/8" at bounding box center [457, 239] width 98 height 98
click at [402, 203] on input "d. 17/8" at bounding box center [402, 201] width 1 height 3
radio input "true"
click at [449, 338] on button "Next" at bounding box center [401, 328] width 153 height 38
click at [420, 330] on icon at bounding box center [413, 328] width 16 height 6
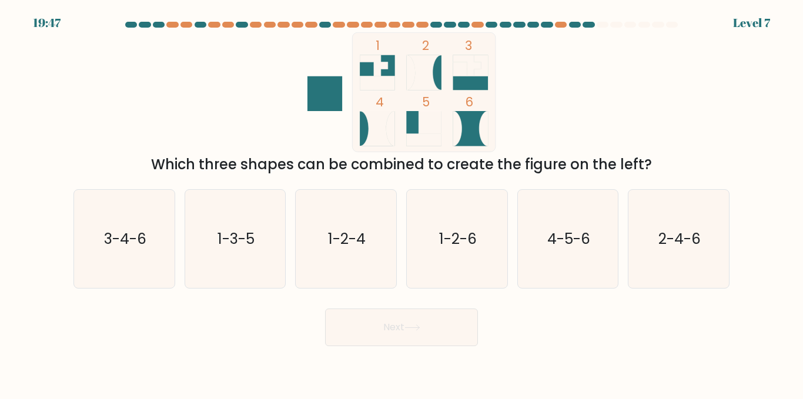
click at [420, 330] on icon at bounding box center [413, 328] width 16 height 6
click at [222, 242] on text "1-3-5" at bounding box center [236, 239] width 37 height 21
click at [402, 203] on input "b. 1-3-5" at bounding box center [402, 201] width 1 height 3
radio input "true"
click at [409, 320] on button "Next" at bounding box center [401, 328] width 153 height 38
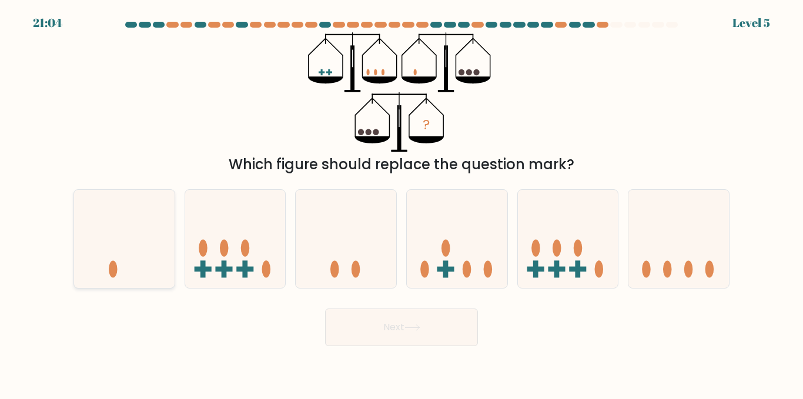
click at [146, 275] on icon at bounding box center [124, 239] width 101 height 83
click at [402, 203] on input "a." at bounding box center [402, 201] width 1 height 3
radio input "true"
click at [428, 327] on button "Next" at bounding box center [401, 328] width 153 height 38
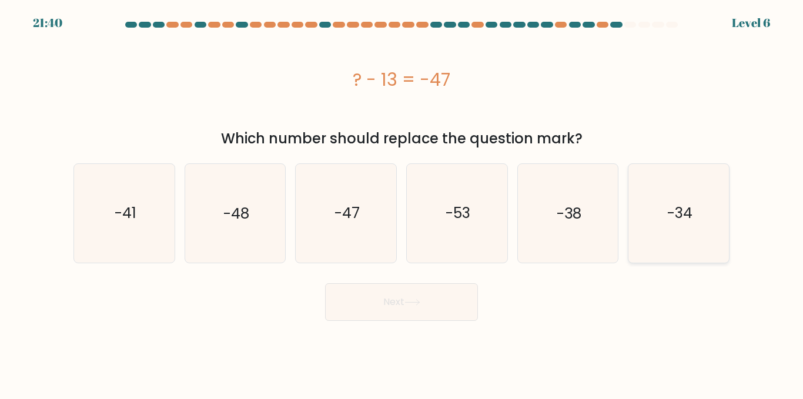
click at [649, 211] on icon "-34" at bounding box center [679, 213] width 98 height 98
click at [402, 203] on input "f. -34" at bounding box center [402, 201] width 1 height 3
radio input "true"
click at [410, 288] on button "Next" at bounding box center [401, 302] width 153 height 38
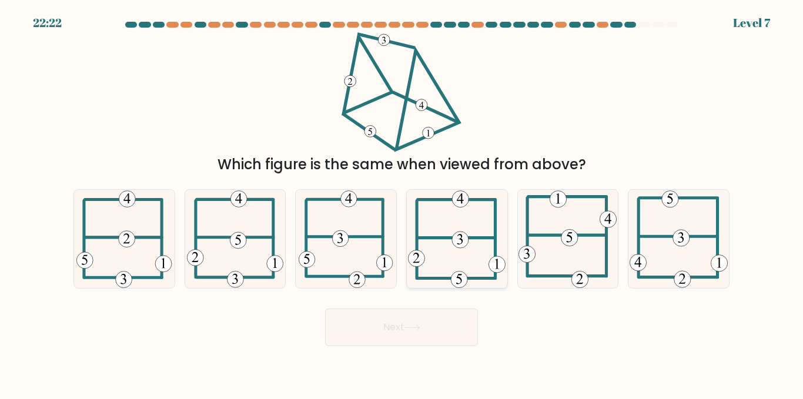
click at [445, 256] on icon at bounding box center [457, 239] width 98 height 98
click at [402, 203] on input "d." at bounding box center [402, 201] width 1 height 3
radio input "true"
click at [418, 326] on icon at bounding box center [413, 328] width 16 height 6
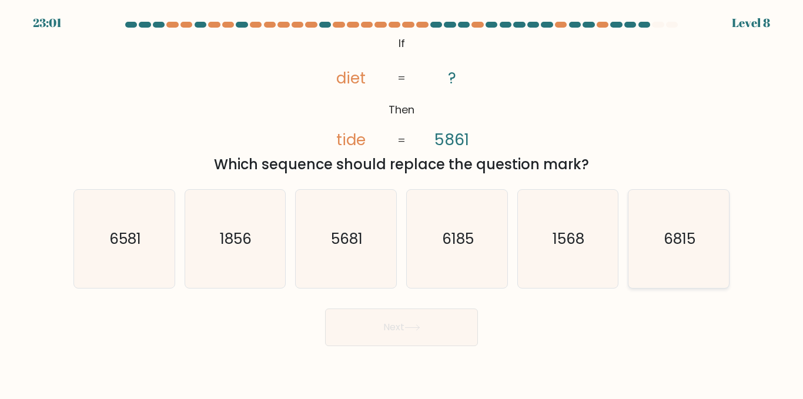
click at [706, 243] on icon "6815" at bounding box center [679, 239] width 98 height 98
click at [402, 203] on input "f. 6815" at bounding box center [402, 201] width 1 height 3
radio input "true"
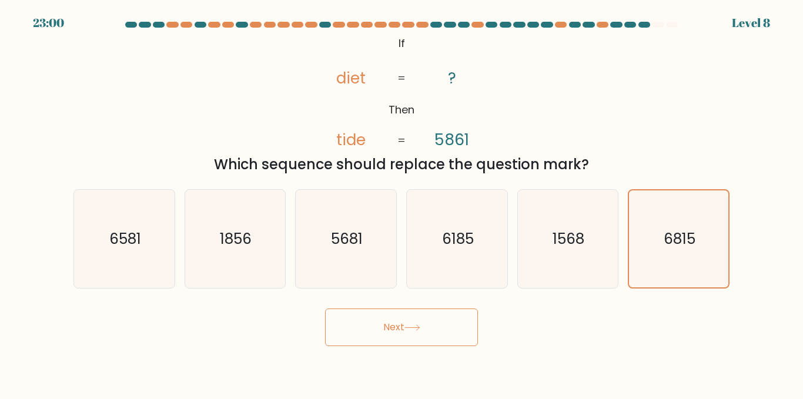
click at [402, 326] on button "Next" at bounding box center [401, 328] width 153 height 38
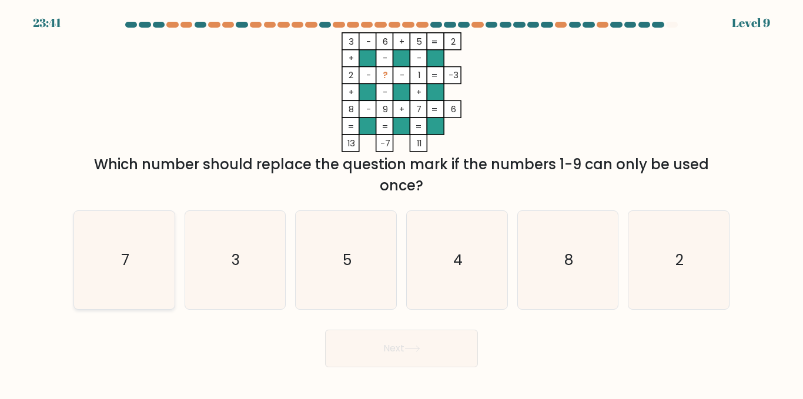
click at [120, 269] on icon "7" at bounding box center [124, 260] width 98 height 98
click at [402, 203] on input "a. 7" at bounding box center [402, 201] width 1 height 3
radio input "true"
click at [380, 335] on button "Next" at bounding box center [401, 349] width 153 height 38
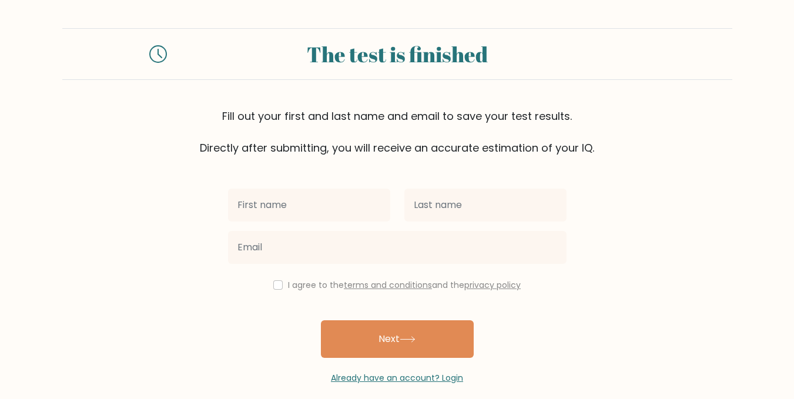
click at [382, 204] on input "text" at bounding box center [309, 205] width 162 height 33
type input "RAJAN"
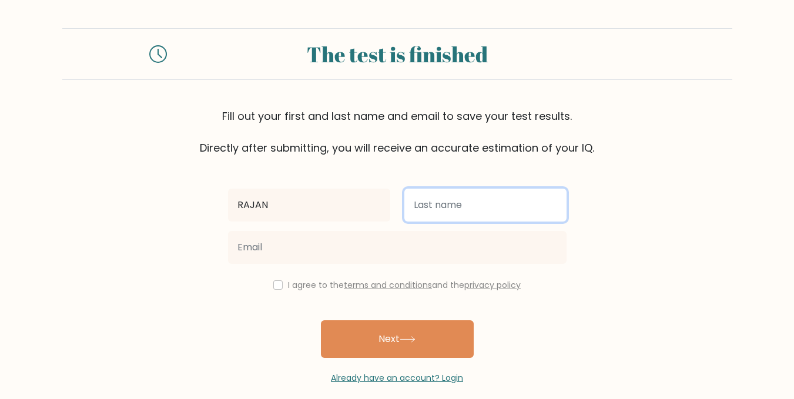
click at [446, 208] on input "text" at bounding box center [486, 205] width 162 height 33
type input "[DEMOGRAPHIC_DATA]"
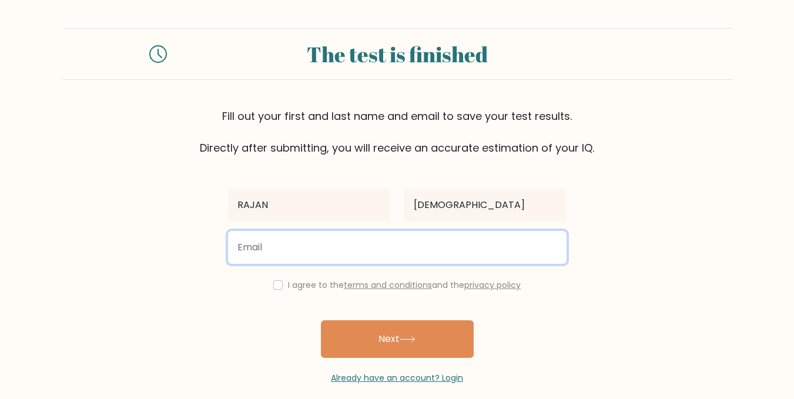
click at [388, 238] on input "email" at bounding box center [397, 247] width 339 height 33
type input "[EMAIL_ADDRESS][DOMAIN_NAME]"
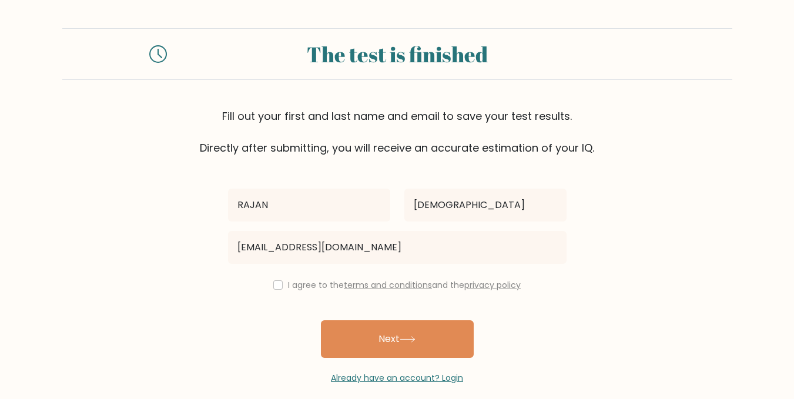
click at [282, 285] on div "I agree to the terms and conditions and the privacy policy" at bounding box center [397, 285] width 353 height 14
click at [268, 290] on div "I agree to the terms and conditions and the privacy policy" at bounding box center [397, 285] width 353 height 14
click at [274, 288] on input "checkbox" at bounding box center [277, 285] width 9 height 9
checkbox input "true"
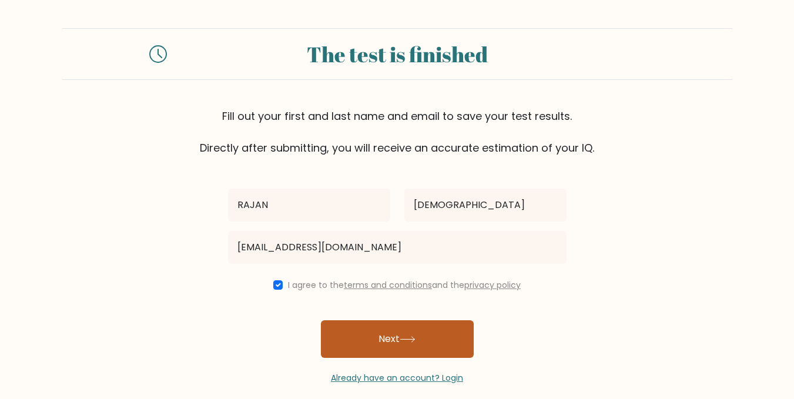
click at [353, 336] on button "Next" at bounding box center [397, 339] width 153 height 38
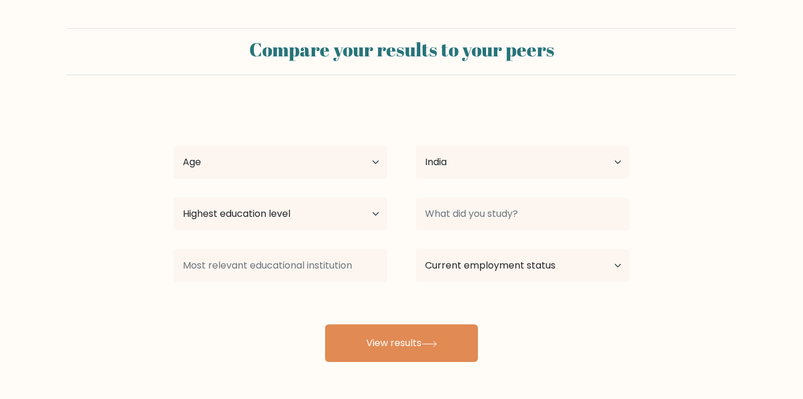
select select "IN"
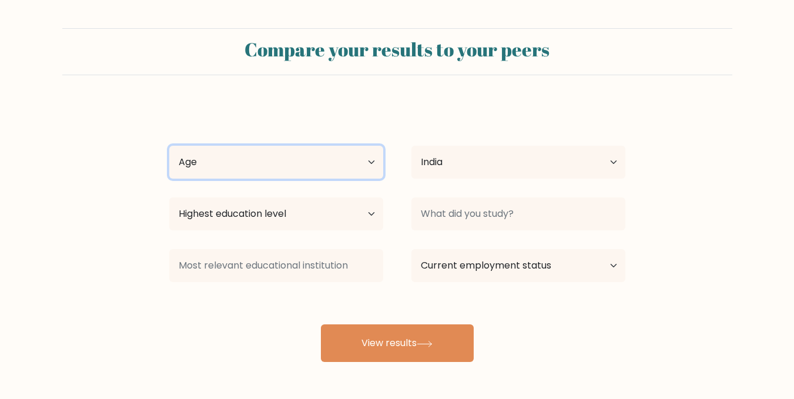
click at [298, 165] on select "Age Under [DEMOGRAPHIC_DATA] [DEMOGRAPHIC_DATA] [DEMOGRAPHIC_DATA] [DEMOGRAPHIC…" at bounding box center [276, 162] width 214 height 33
select select "25_34"
click at [169, 146] on select "Age Under [DEMOGRAPHIC_DATA] [DEMOGRAPHIC_DATA] [DEMOGRAPHIC_DATA] [DEMOGRAPHIC…" at bounding box center [276, 162] width 214 height 33
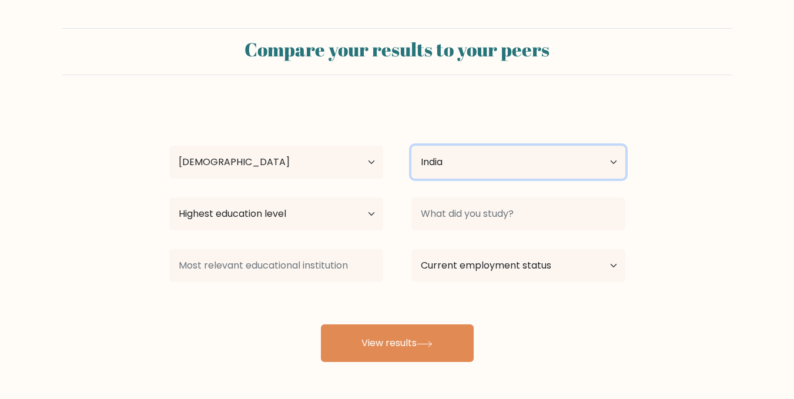
click at [423, 166] on select "Country [GEOGRAPHIC_DATA] [GEOGRAPHIC_DATA] [GEOGRAPHIC_DATA] [US_STATE] [GEOGR…" at bounding box center [519, 162] width 214 height 33
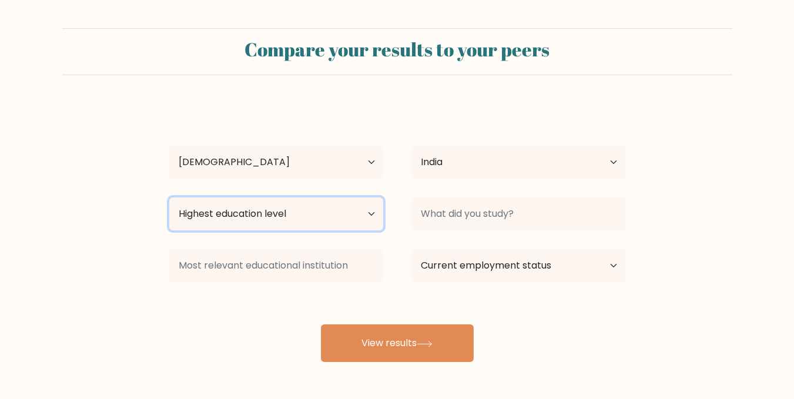
click at [320, 206] on select "Highest education level No schooling Primary Lower Secondary Upper Secondary Oc…" at bounding box center [276, 214] width 214 height 33
select select "bachelors_degree"
click at [169, 198] on select "Highest education level No schooling Primary Lower Secondary Upper Secondary Oc…" at bounding box center [276, 214] width 214 height 33
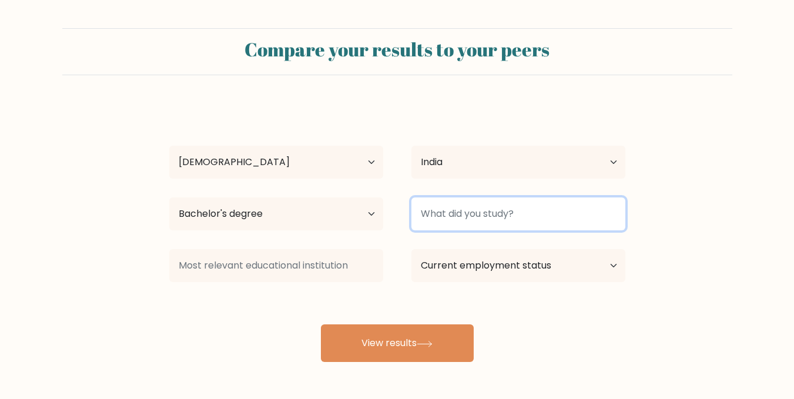
click at [515, 229] on input at bounding box center [519, 214] width 214 height 33
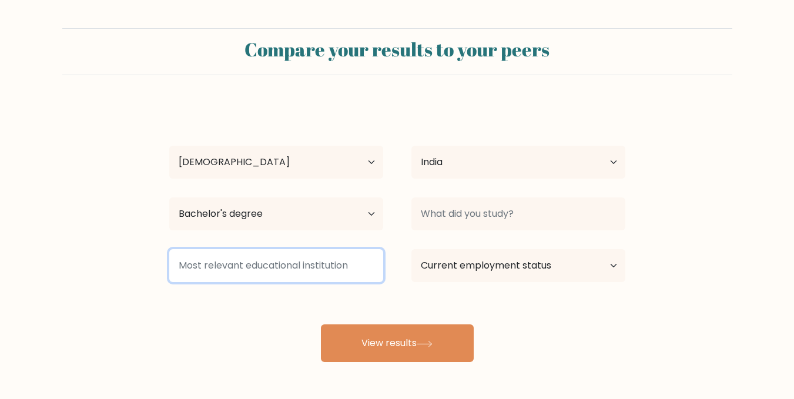
click at [299, 268] on input at bounding box center [276, 265] width 214 height 33
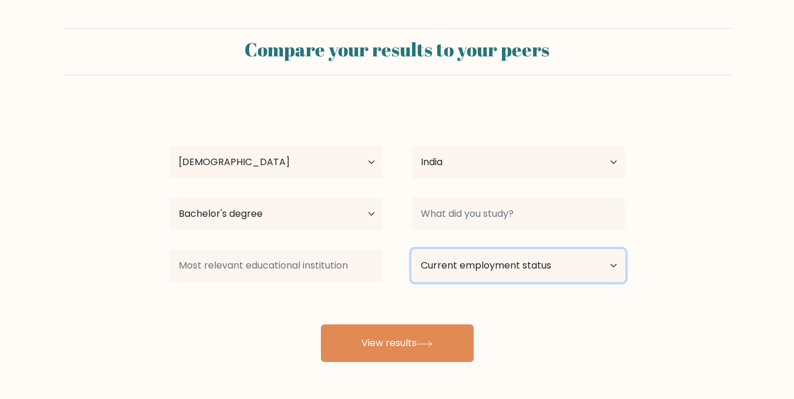
click at [502, 276] on select "Current employment status Employed Student Retired Other / prefer not to answer" at bounding box center [519, 265] width 214 height 33
select select "employed"
click at [412, 249] on select "Current employment status Employed Student Retired Other / prefer not to answer" at bounding box center [519, 265] width 214 height 33
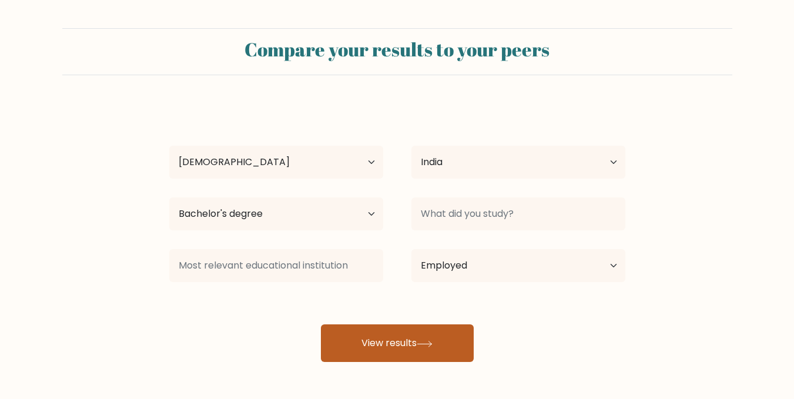
click at [417, 328] on button "View results" at bounding box center [397, 344] width 153 height 38
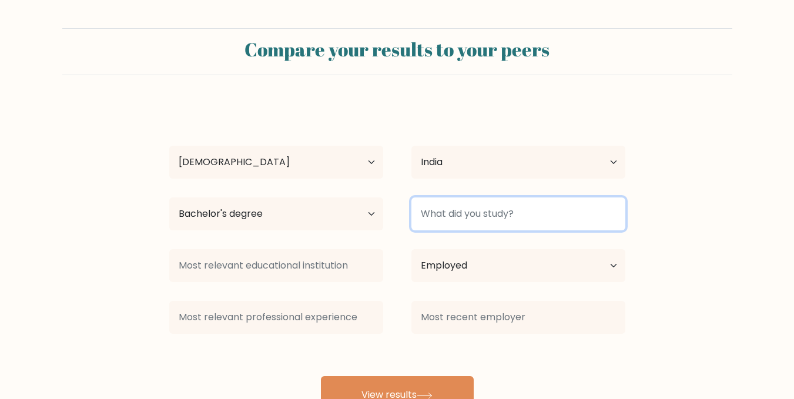
click at [479, 219] on input at bounding box center [519, 214] width 214 height 33
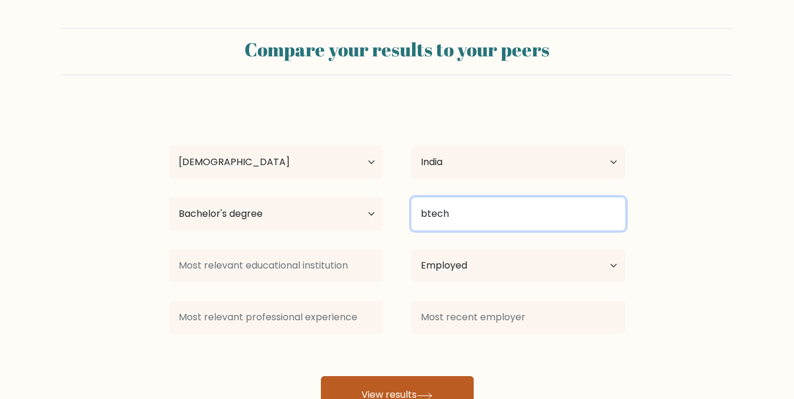
type input "btech"
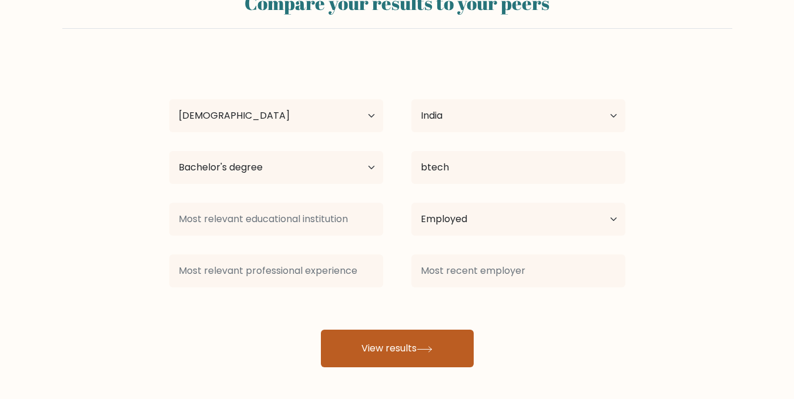
click at [425, 338] on button "View results" at bounding box center [397, 349] width 153 height 38
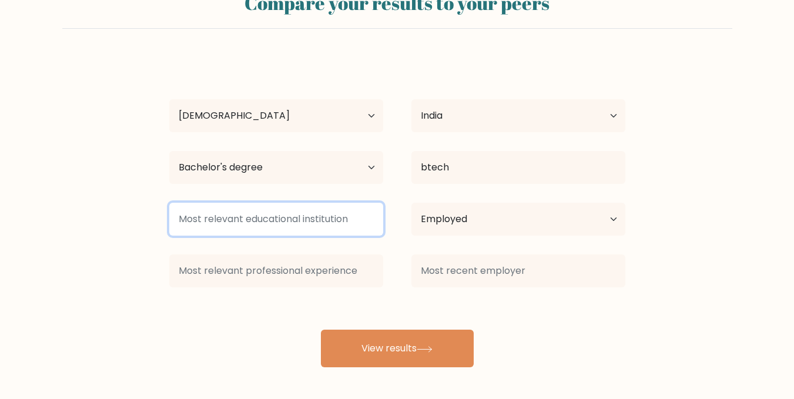
click at [232, 224] on input at bounding box center [276, 219] width 214 height 33
click at [273, 219] on input at bounding box center [276, 219] width 214 height 33
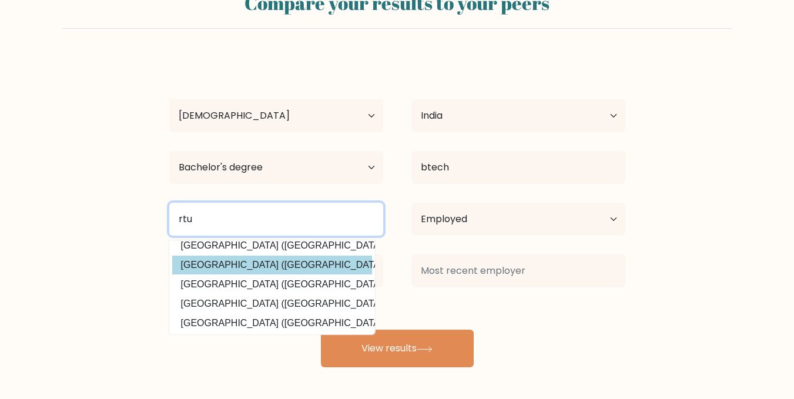
scroll to position [9, 0]
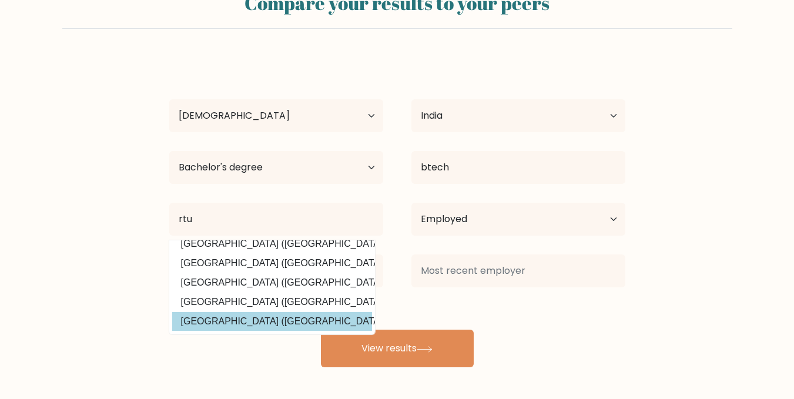
click at [285, 320] on option "[GEOGRAPHIC_DATA] ([GEOGRAPHIC_DATA])" at bounding box center [272, 321] width 200 height 19
type input "[GEOGRAPHIC_DATA]"
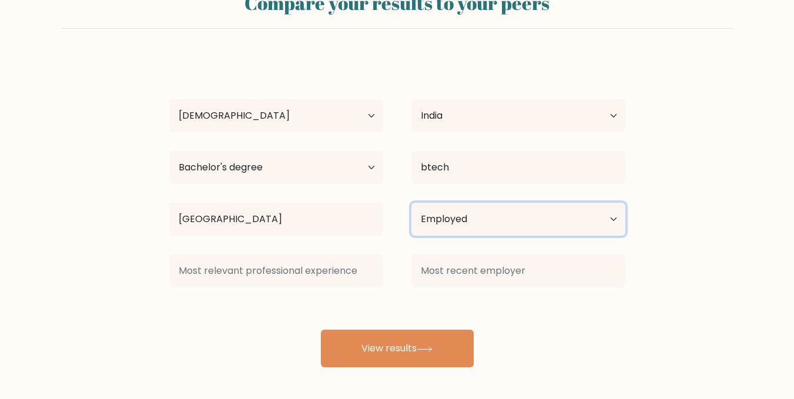
click at [475, 219] on select "Current employment status Employed Student Retired Other / prefer not to answer" at bounding box center [519, 219] width 214 height 33
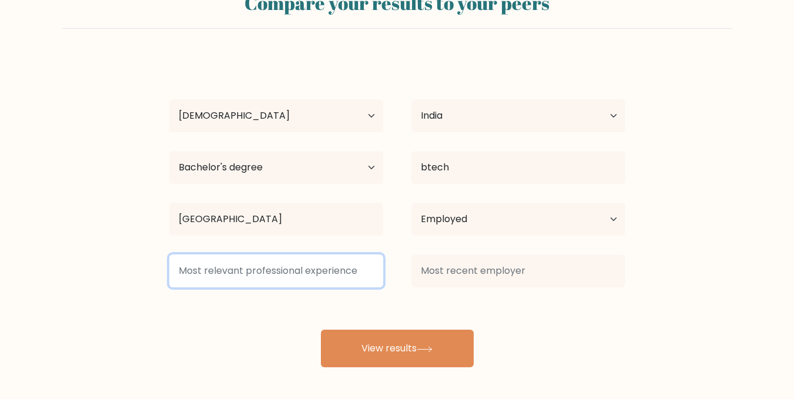
click at [323, 282] on input at bounding box center [276, 271] width 214 height 33
type input "5"
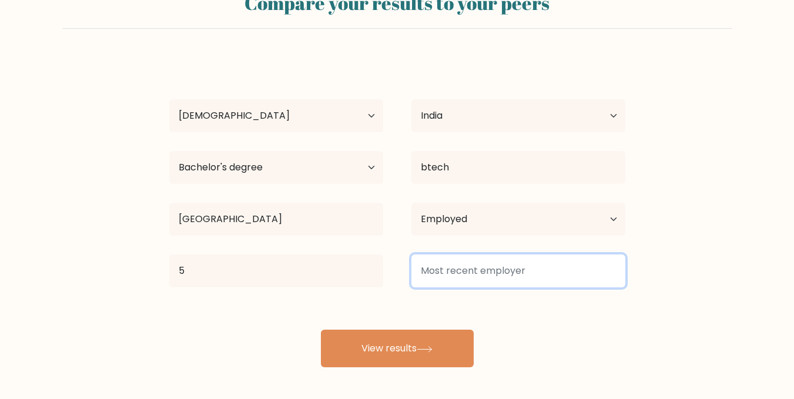
click at [492, 272] on input at bounding box center [519, 271] width 214 height 33
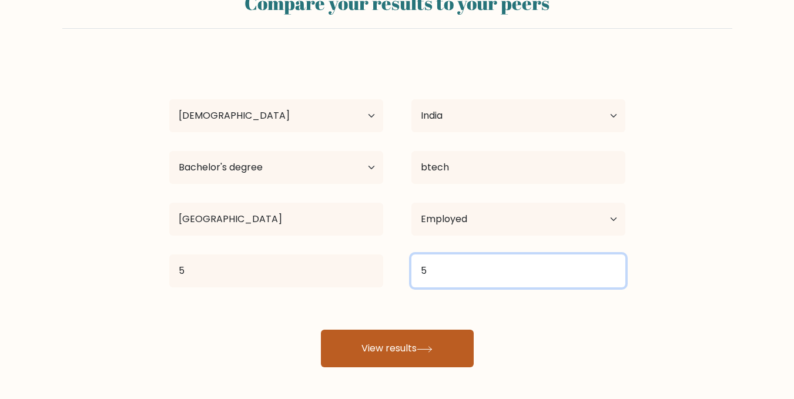
type input "5"
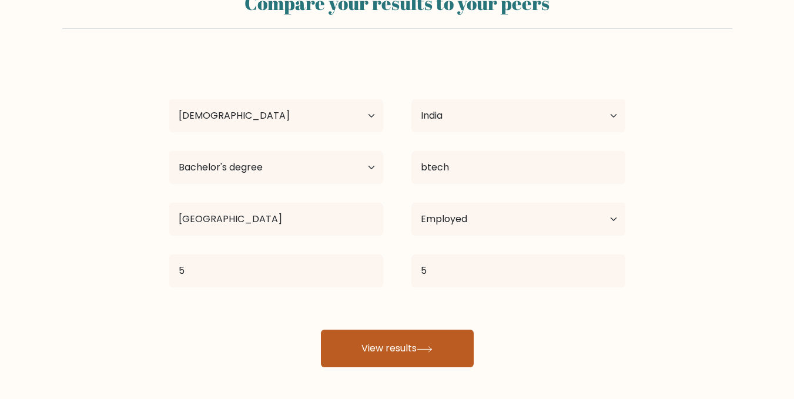
click at [458, 355] on button "View results" at bounding box center [397, 349] width 153 height 38
